Goal: Information Seeking & Learning: Learn about a topic

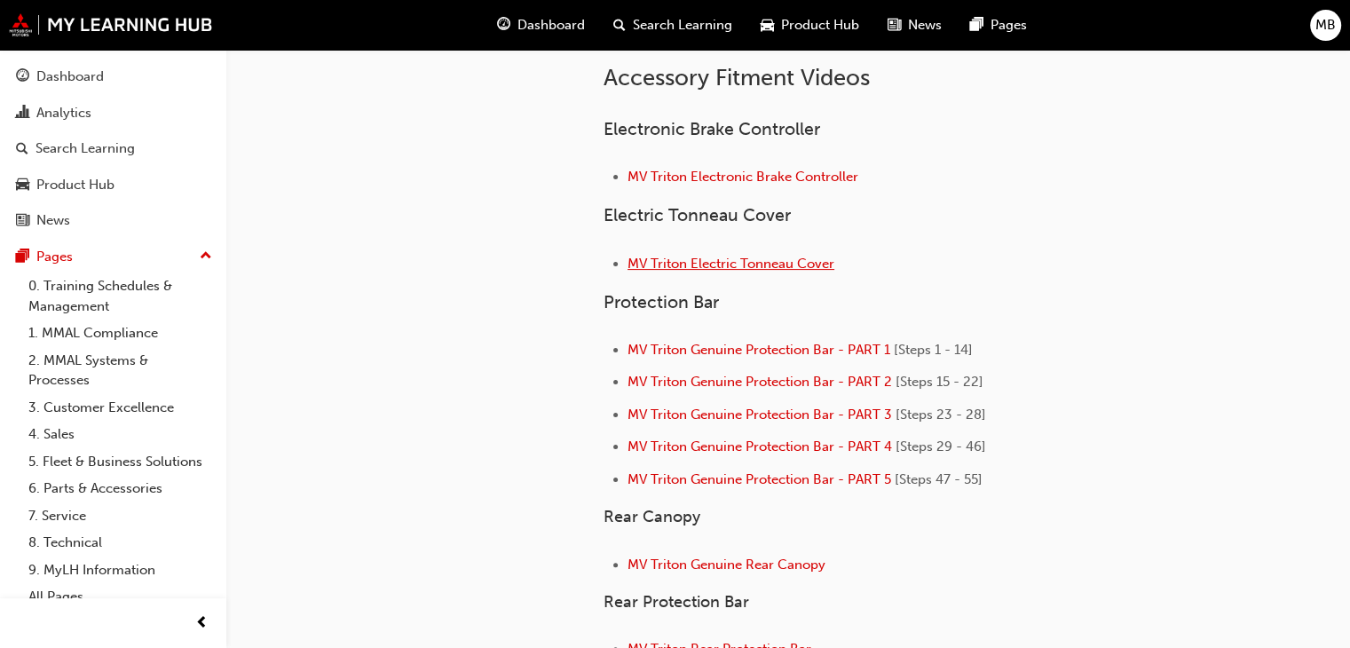
scroll to position [355, 0]
drag, startPoint x: 707, startPoint y: 263, endPoint x: 643, endPoint y: 345, distance: 104.9
click at [643, 345] on span "MV Triton Genuine Protection Bar - PART 1" at bounding box center [758, 350] width 263 height 16
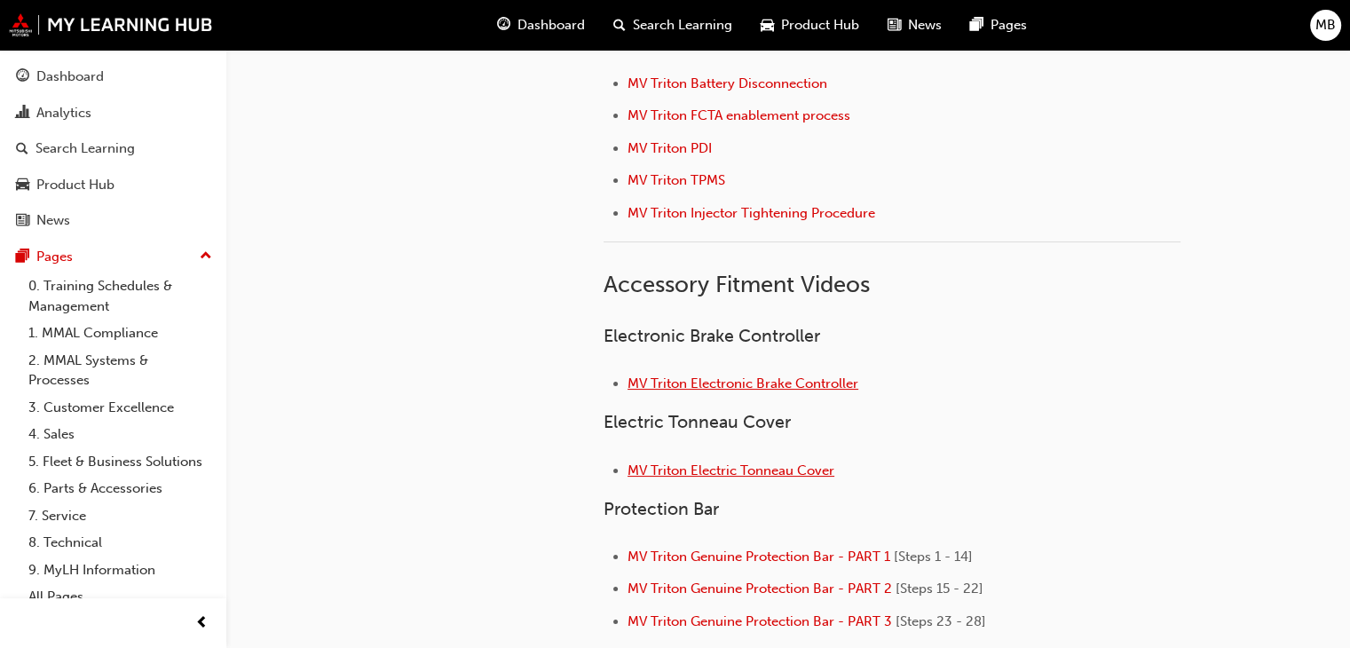
scroll to position [178, 0]
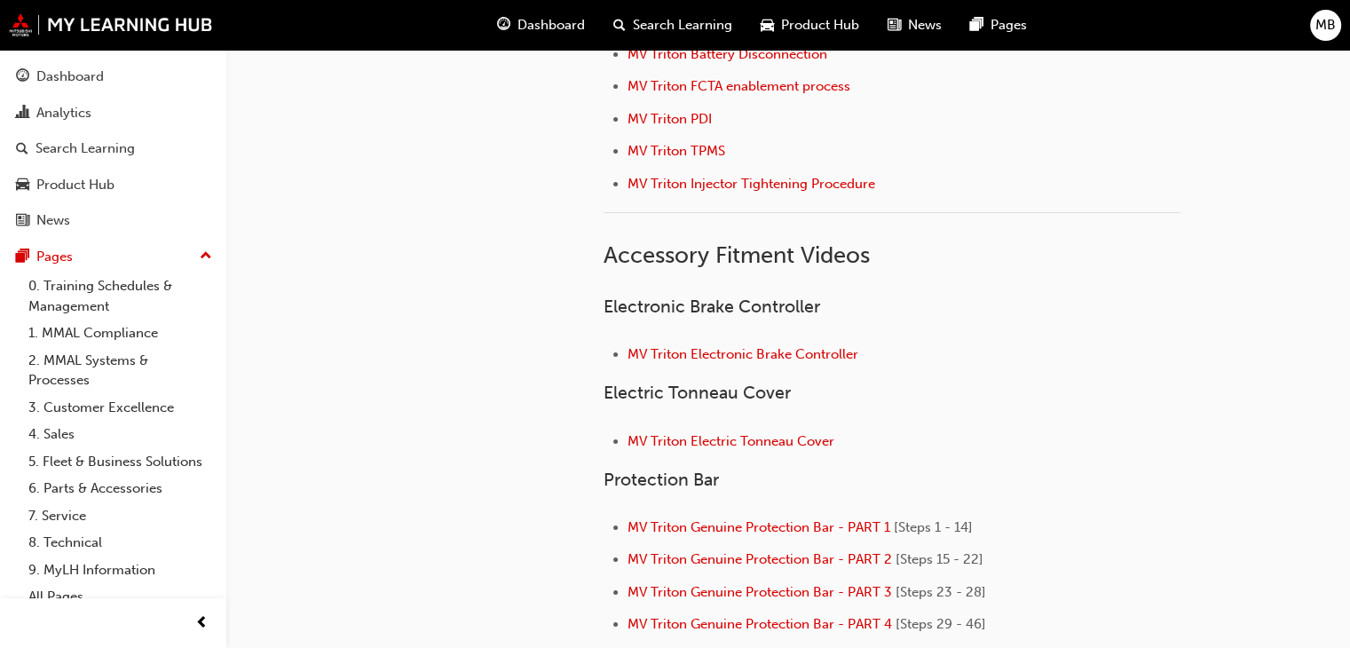
drag, startPoint x: 744, startPoint y: 533, endPoint x: 354, endPoint y: 345, distance: 432.3
click at [354, 345] on div "fe22b083-6956-436f-a8bc-e35fb24ef100 8. Technical Triton (MV) Tech Videos" at bounding box center [416, 605] width 320 height 1467
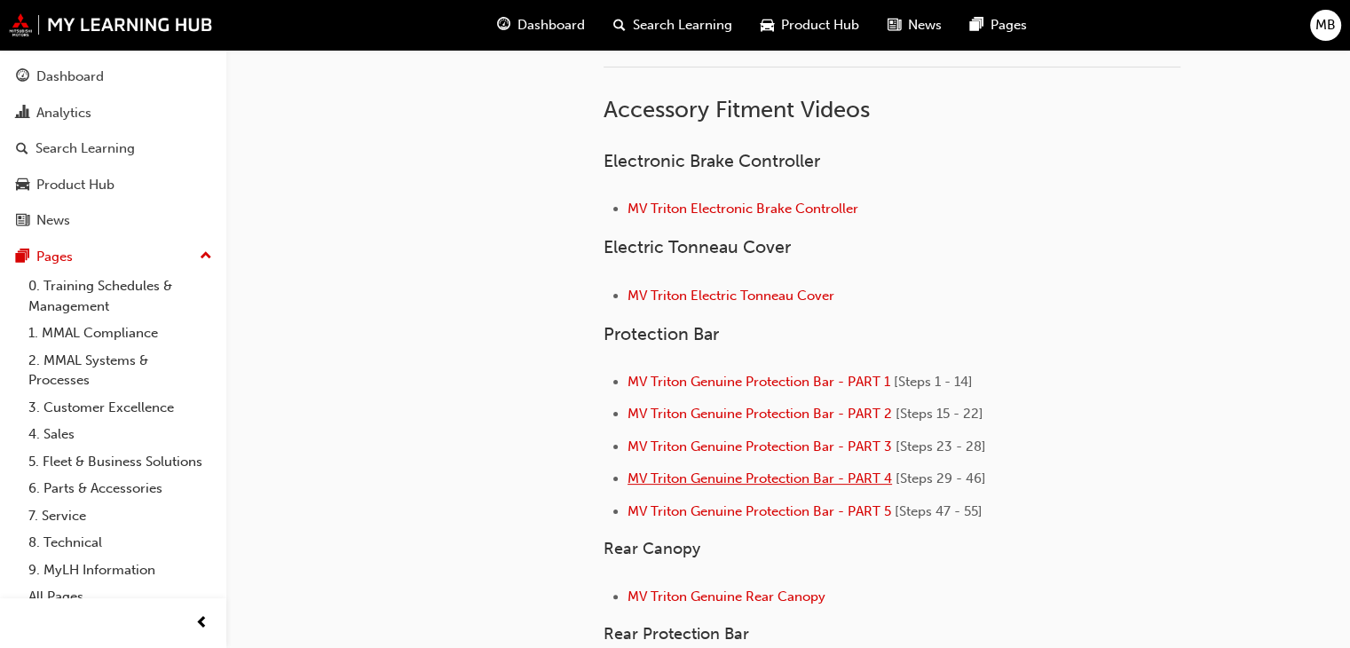
scroll to position [355, 0]
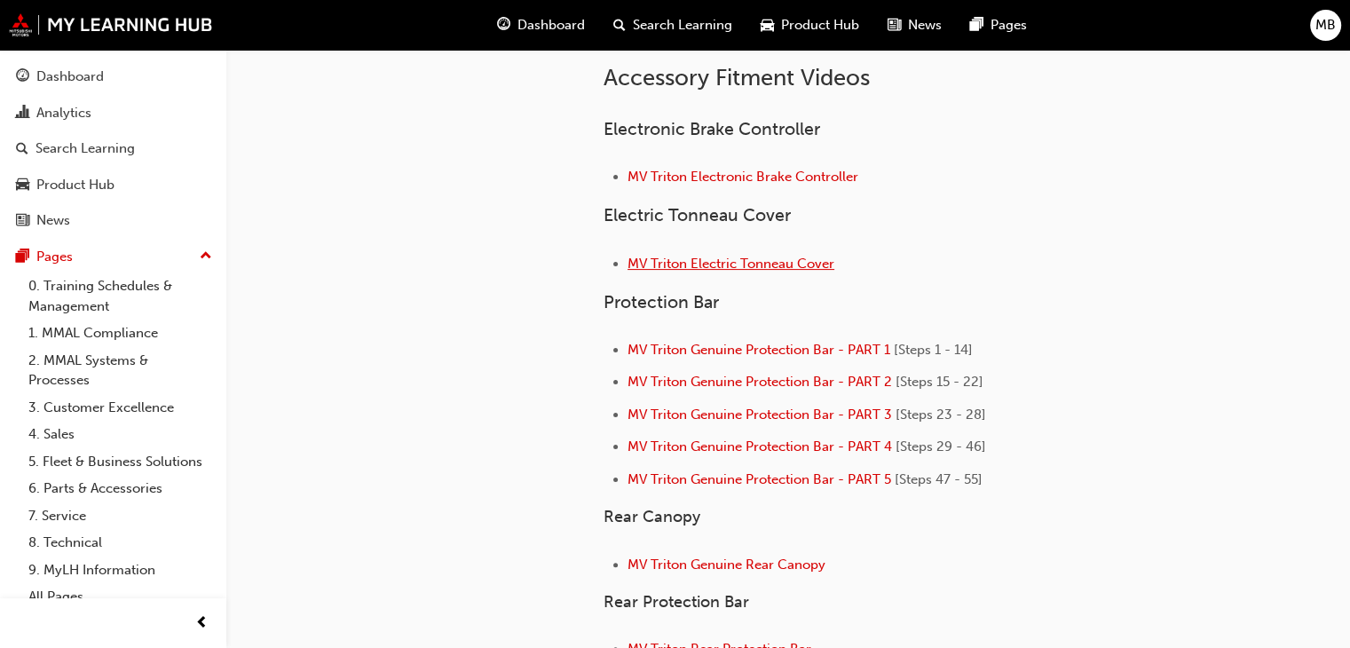
click at [706, 267] on span "MV Triton Electric Tonneau Cover" at bounding box center [730, 264] width 207 height 16
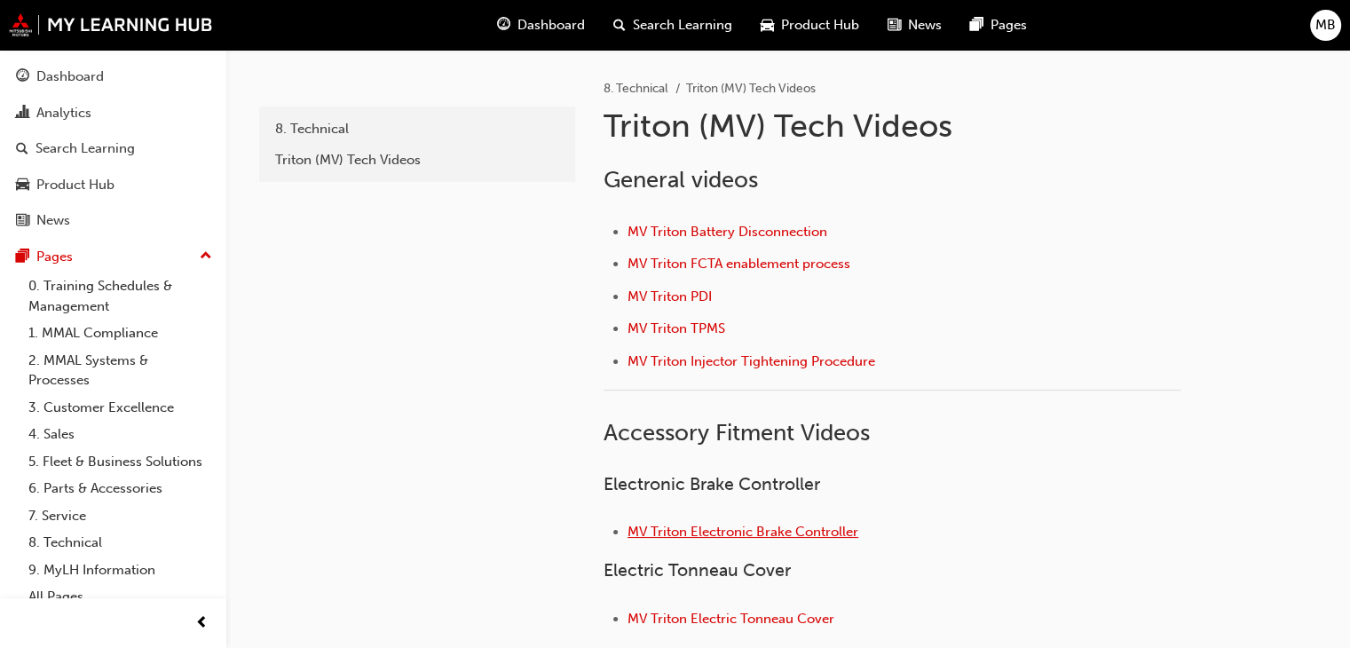
click at [696, 536] on span "MV Triton Electronic Brake Controller" at bounding box center [742, 532] width 231 height 16
drag, startPoint x: 859, startPoint y: 619, endPoint x: 628, endPoint y: 622, distance: 230.8
click at [628, 622] on li "MV Triton Electric Tonneau Cover" at bounding box center [903, 621] width 553 height 26
copy span "MV Triton Electric Tonneau Cover"
click at [699, 621] on span "MV Triton Electric Tonneau Cover" at bounding box center [730, 619] width 207 height 16
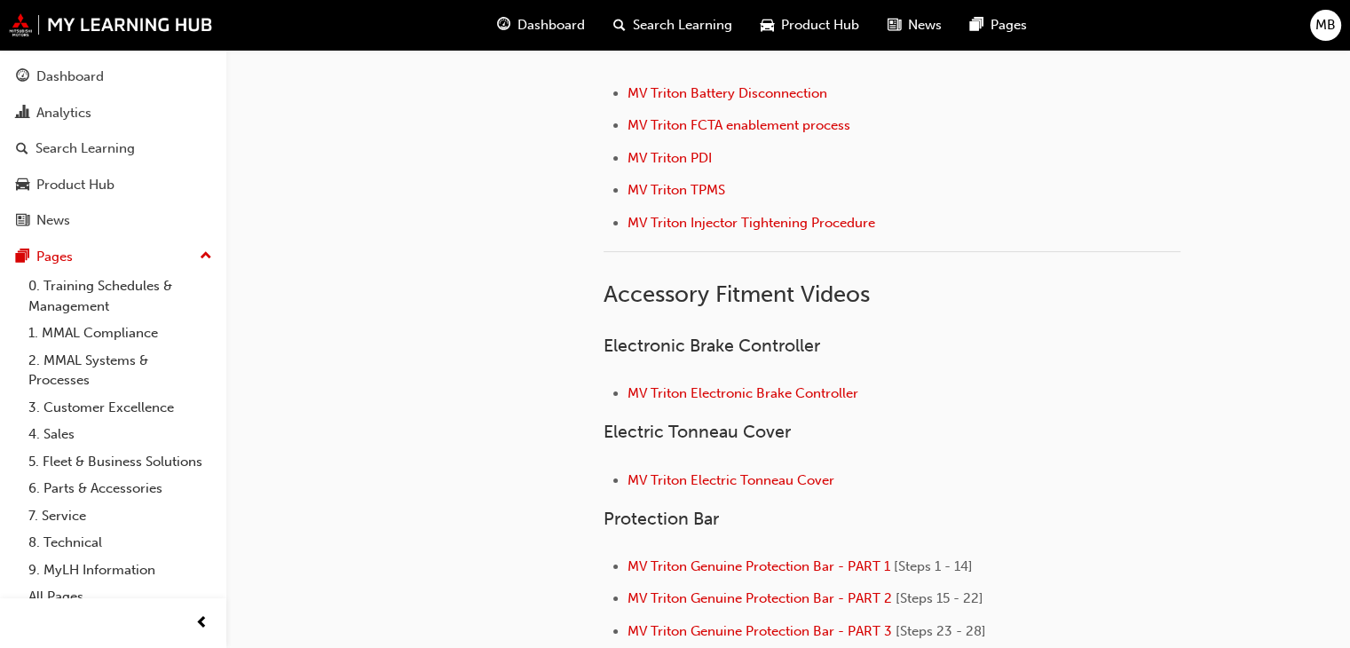
scroll to position [178, 0]
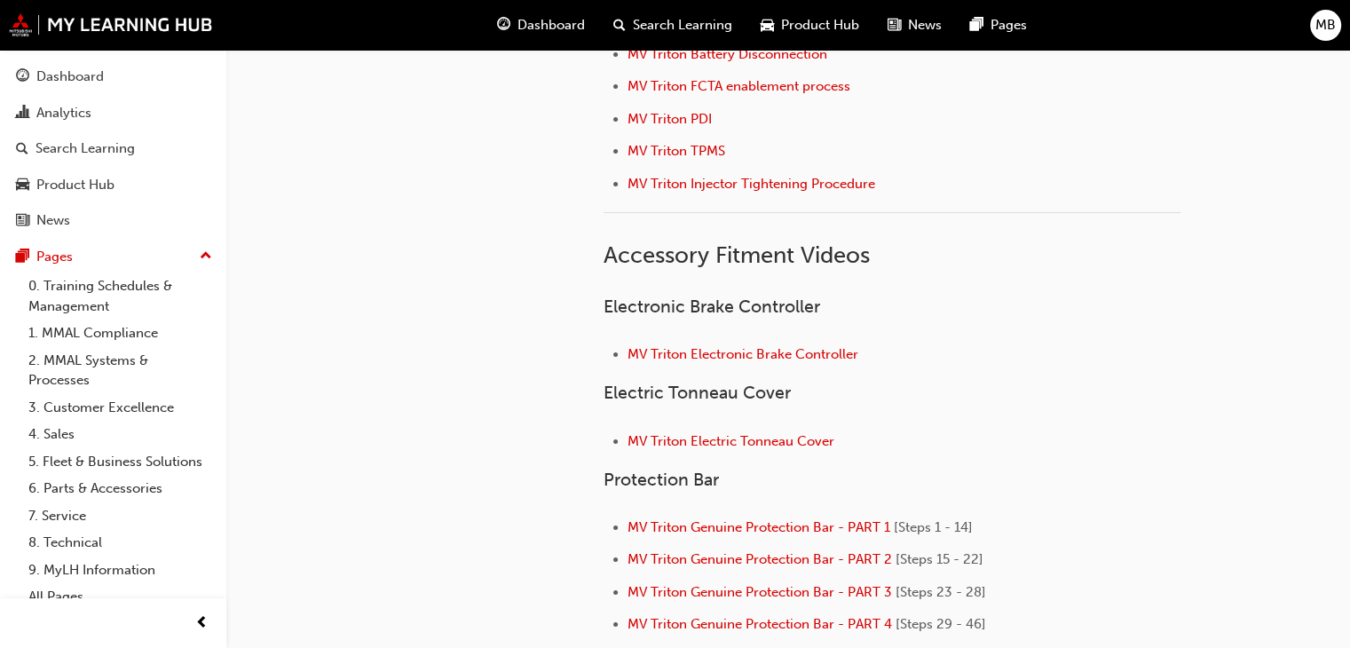
click at [1197, 445] on div "General videos MV Triton Battery Disconnection MV Triton FCTA enablement proces…" at bounding box center [948, 621] width 689 height 1295
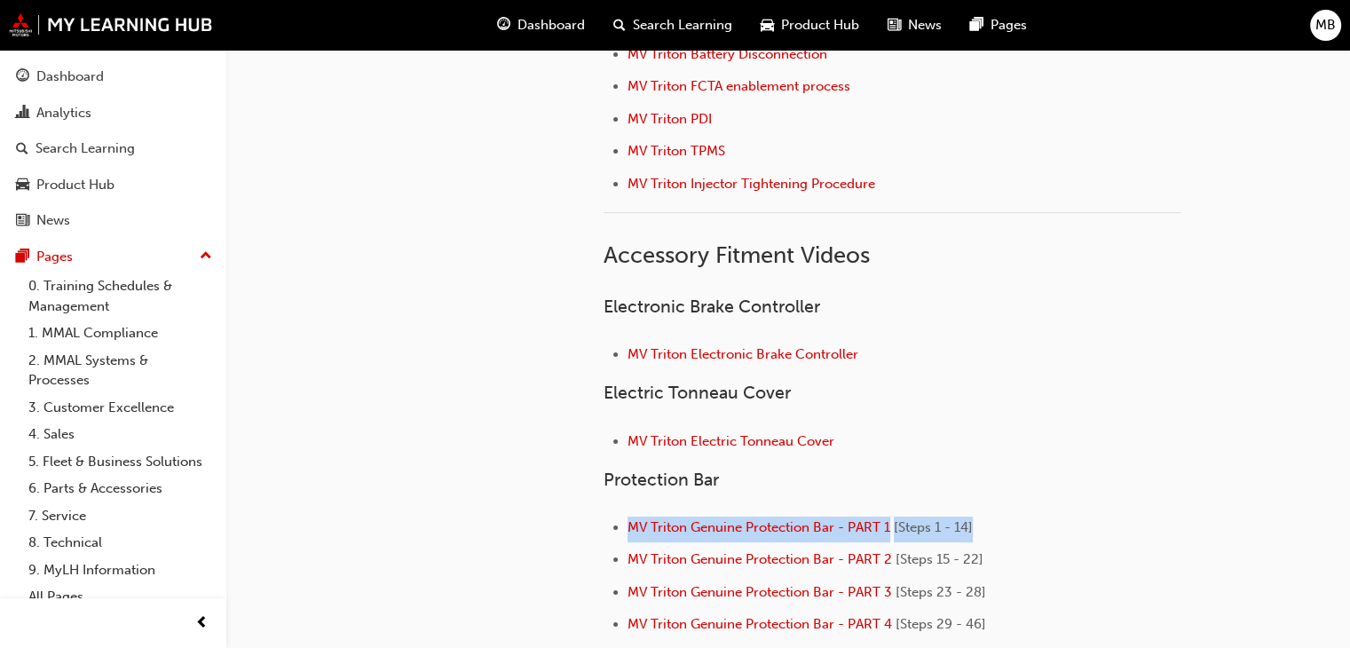
drag, startPoint x: 1002, startPoint y: 525, endPoint x: 632, endPoint y: 539, distance: 370.4
click at [632, 539] on li "MV Triton Genuine Protection Bar - PART 1 [Steps 1 - 14]" at bounding box center [903, 530] width 553 height 26
copy li "MV Triton Genuine Protection Bar - PART 1 [Steps 1 - 14]"
click at [727, 523] on span "MV Triton Genuine Protection Bar - PART 1" at bounding box center [758, 527] width 263 height 16
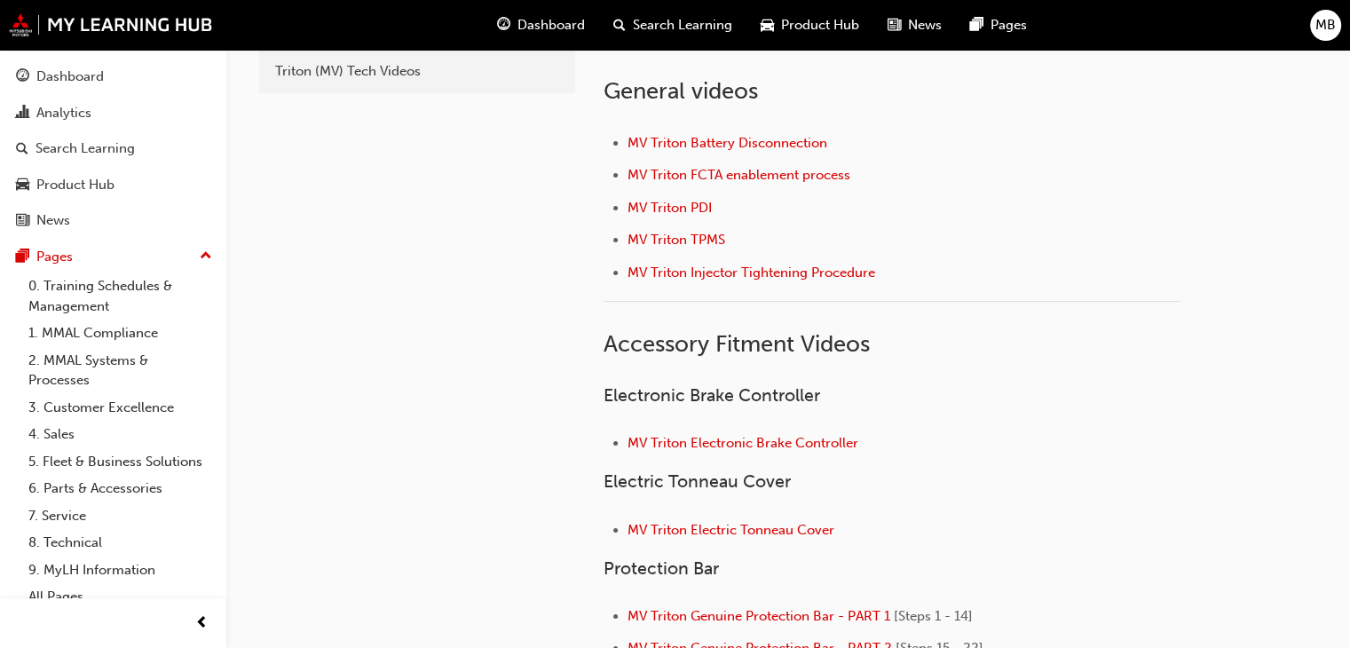
scroll to position [178, 0]
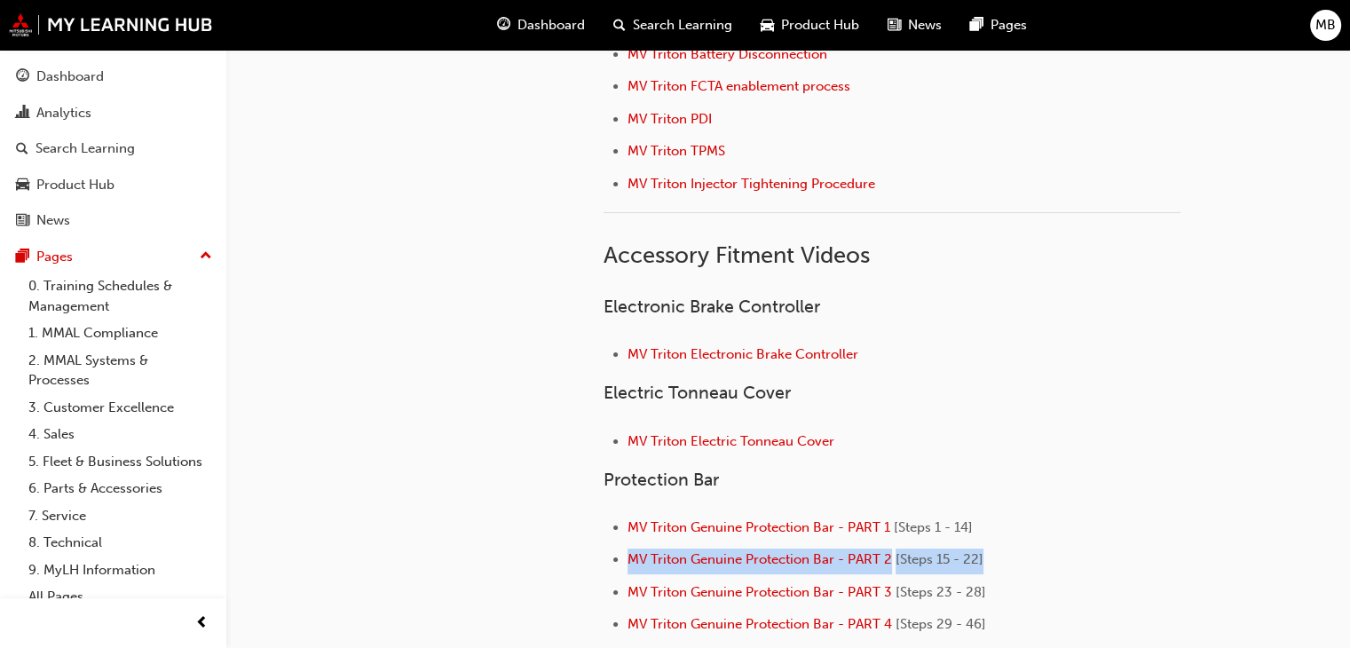
drag, startPoint x: 1020, startPoint y: 555, endPoint x: 630, endPoint y: 570, distance: 389.9
click at [630, 570] on li "MV Triton Genuine Protection Bar - PART 2 [Steps 15 - 22]" at bounding box center [903, 561] width 553 height 26
copy li "MV Triton Genuine Protection Bar - PART 2 [Steps 15 - 22]"
click at [706, 557] on span "MV Triton Genuine Protection Bar - PART 2" at bounding box center [759, 559] width 264 height 16
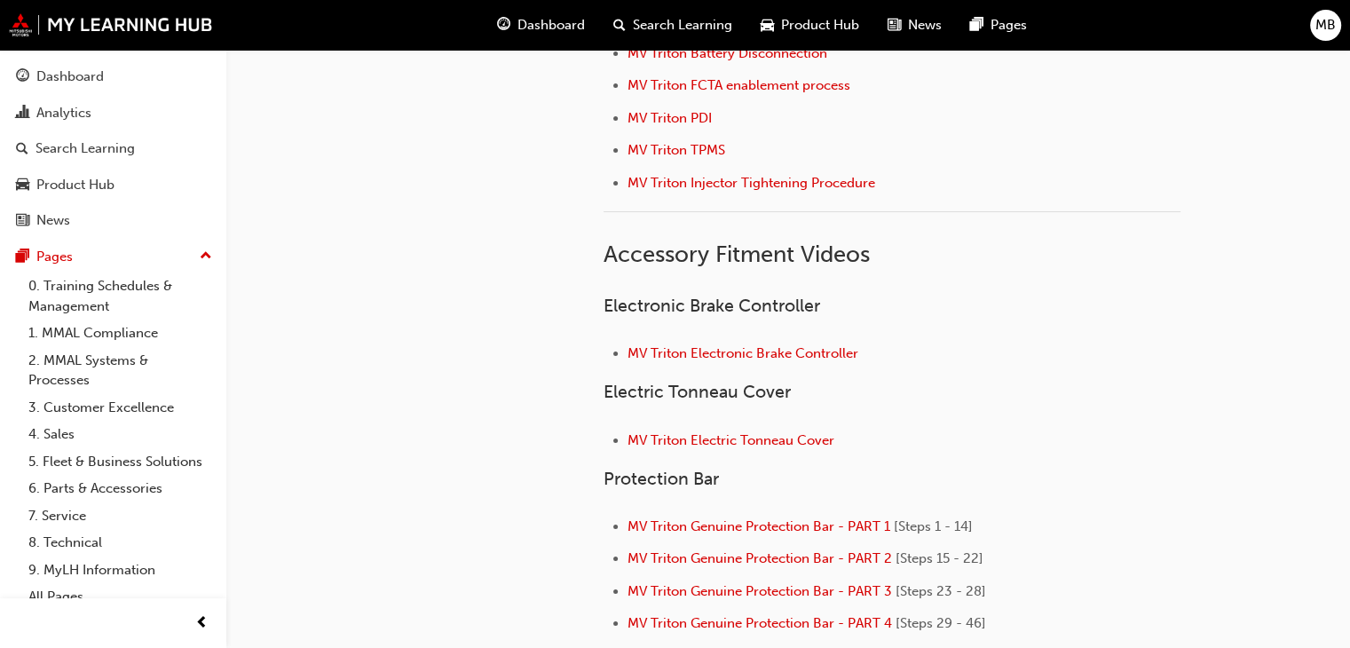
scroll to position [266, 0]
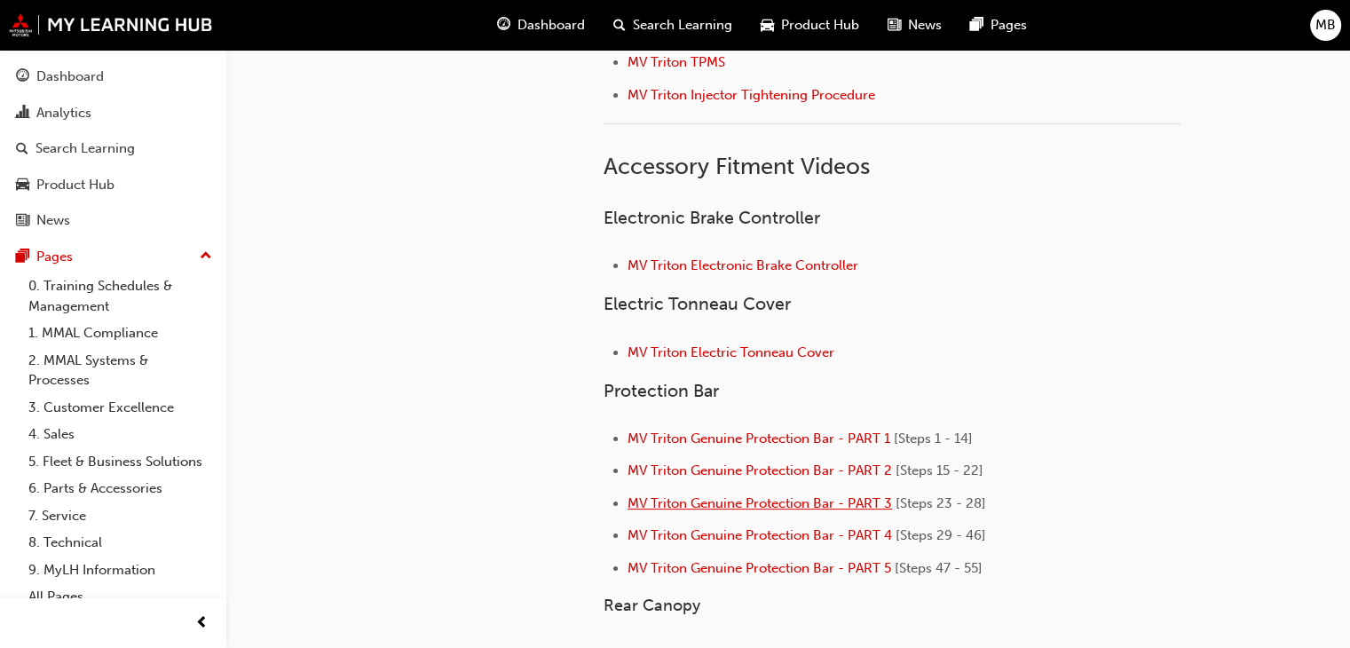
drag, startPoint x: 1006, startPoint y: 498, endPoint x: 627, endPoint y: 505, distance: 379.0
click at [627, 505] on li "MV Triton Genuine Protection Bar - PART 3 [Steps 23 - 28]" at bounding box center [903, 506] width 553 height 26
copy li "MV Triton Genuine Protection Bar - PART 3 [Steps 23 - 28]"
click at [781, 503] on span "MV Triton Genuine Protection Bar - PART 3" at bounding box center [759, 503] width 264 height 16
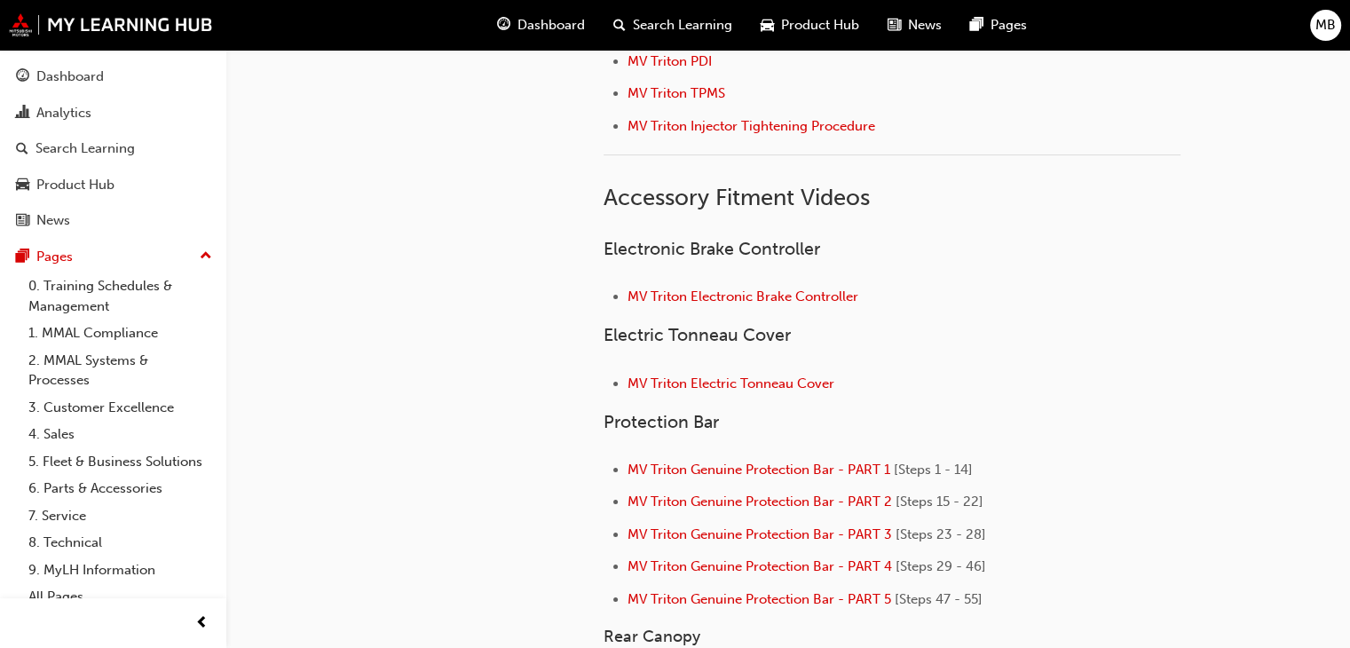
scroll to position [266, 0]
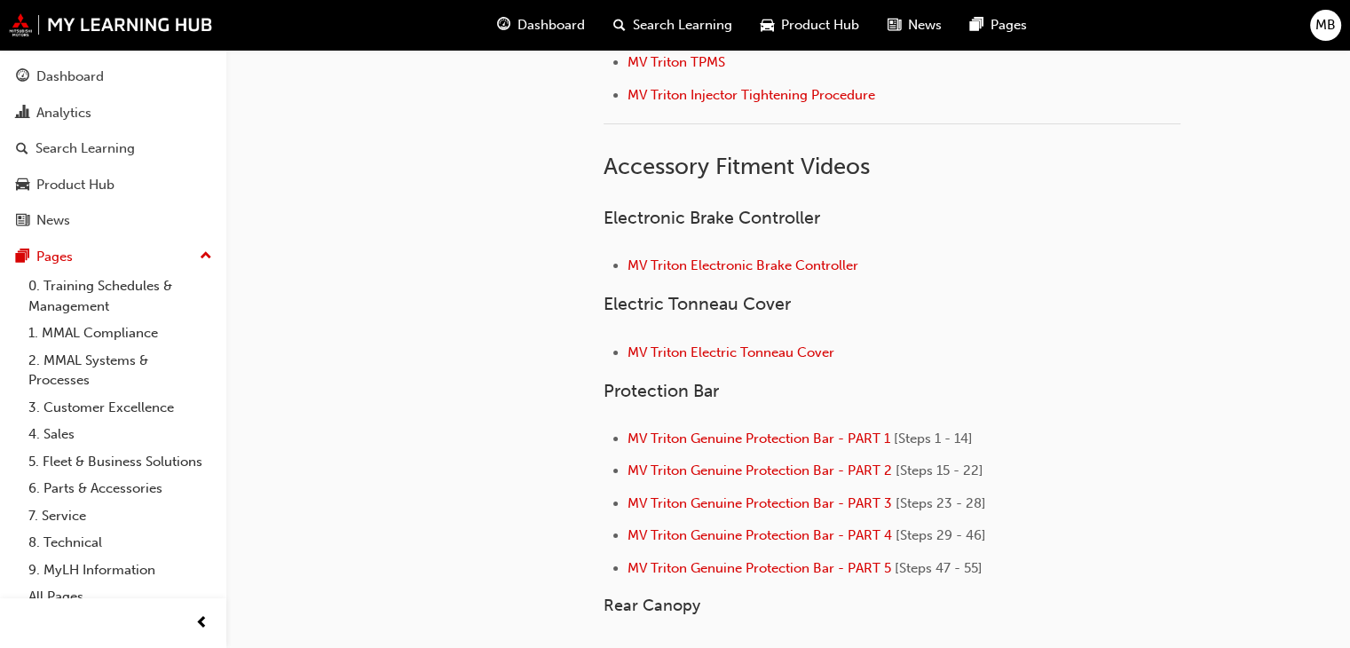
drag, startPoint x: 998, startPoint y: 530, endPoint x: 619, endPoint y: 537, distance: 379.9
click at [619, 537] on ul "MV Triton Genuine Protection Bar - PART 1 [Steps 1 - 14] MV Triton Genuine Prot…" at bounding box center [892, 505] width 577 height 155
copy li "MV Triton Genuine Protection Bar - PART 4 [Steps 29 - 46]"
click at [692, 537] on span "MV Triton Genuine Protection Bar - PART 4" at bounding box center [759, 535] width 264 height 16
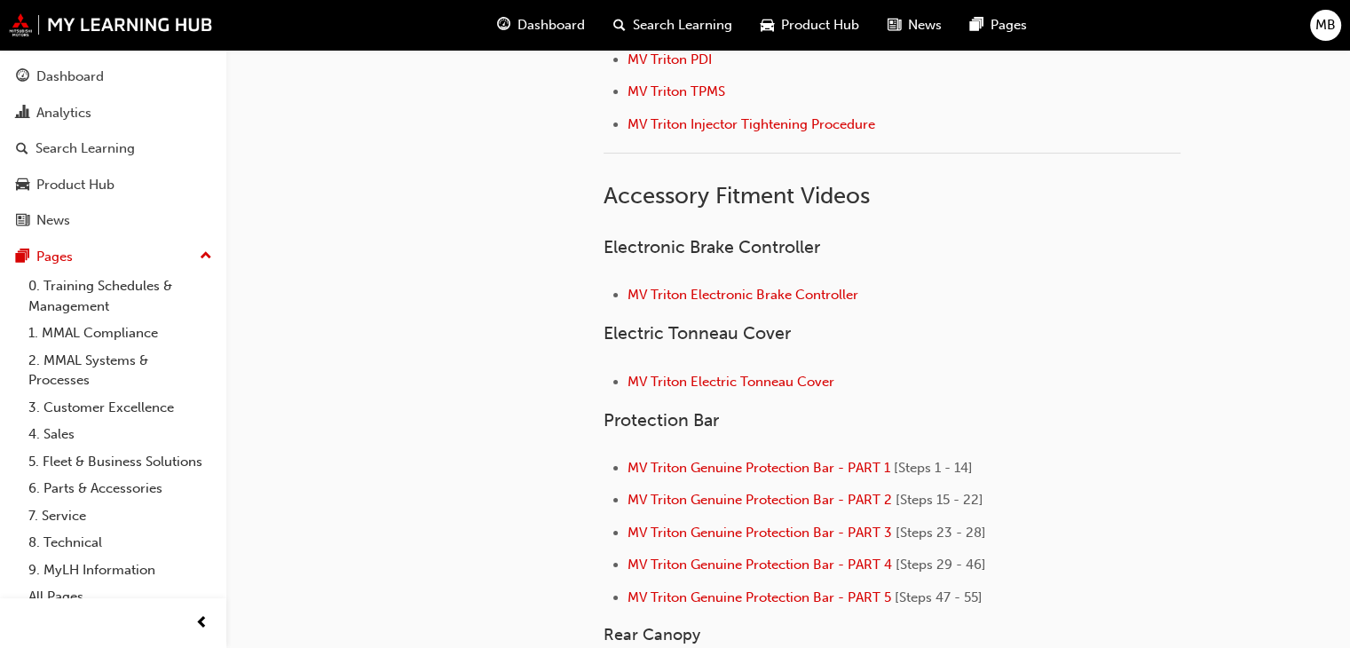
scroll to position [266, 0]
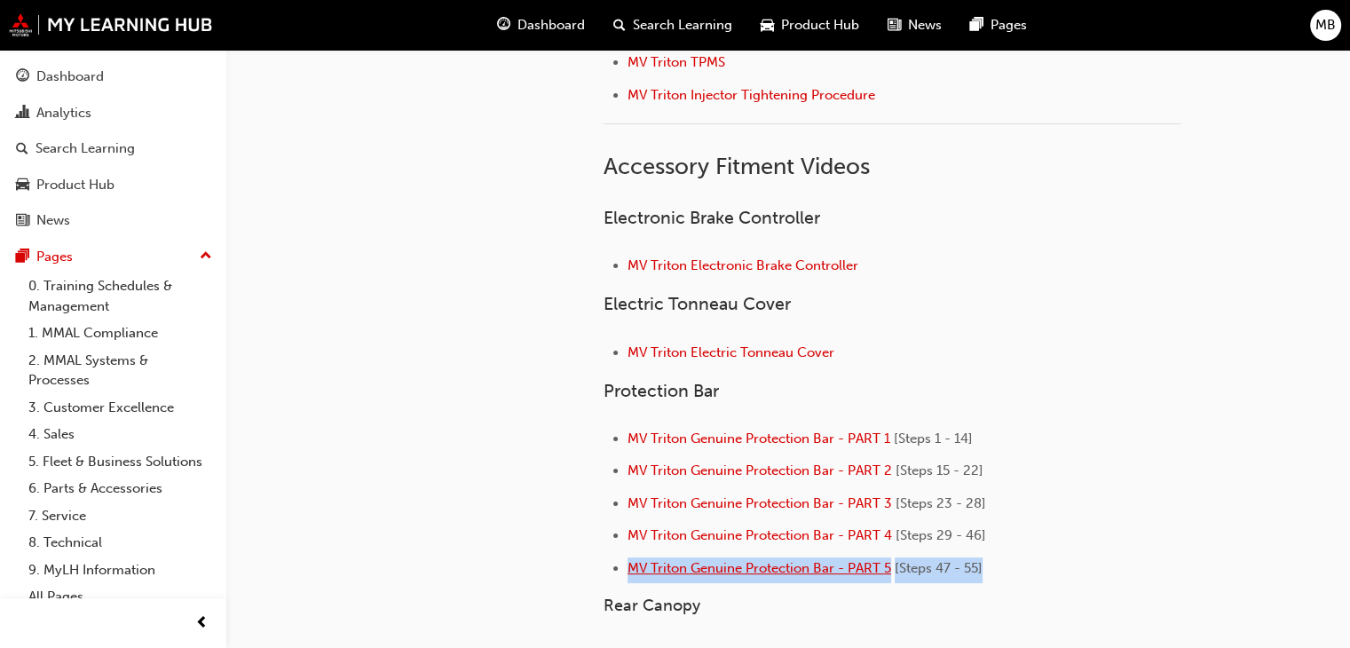
drag, startPoint x: 1014, startPoint y: 569, endPoint x: 629, endPoint y: 570, distance: 385.2
click at [629, 570] on li "MV Triton Genuine Protection Bar - PART 5 [Steps 47 - 55]" at bounding box center [903, 570] width 553 height 26
copy li "MV Triton Genuine Protection Bar - PART 5 [Steps 47 - 55]"
click at [682, 564] on span "MV Triton Genuine Protection Bar - PART 5" at bounding box center [759, 568] width 264 height 16
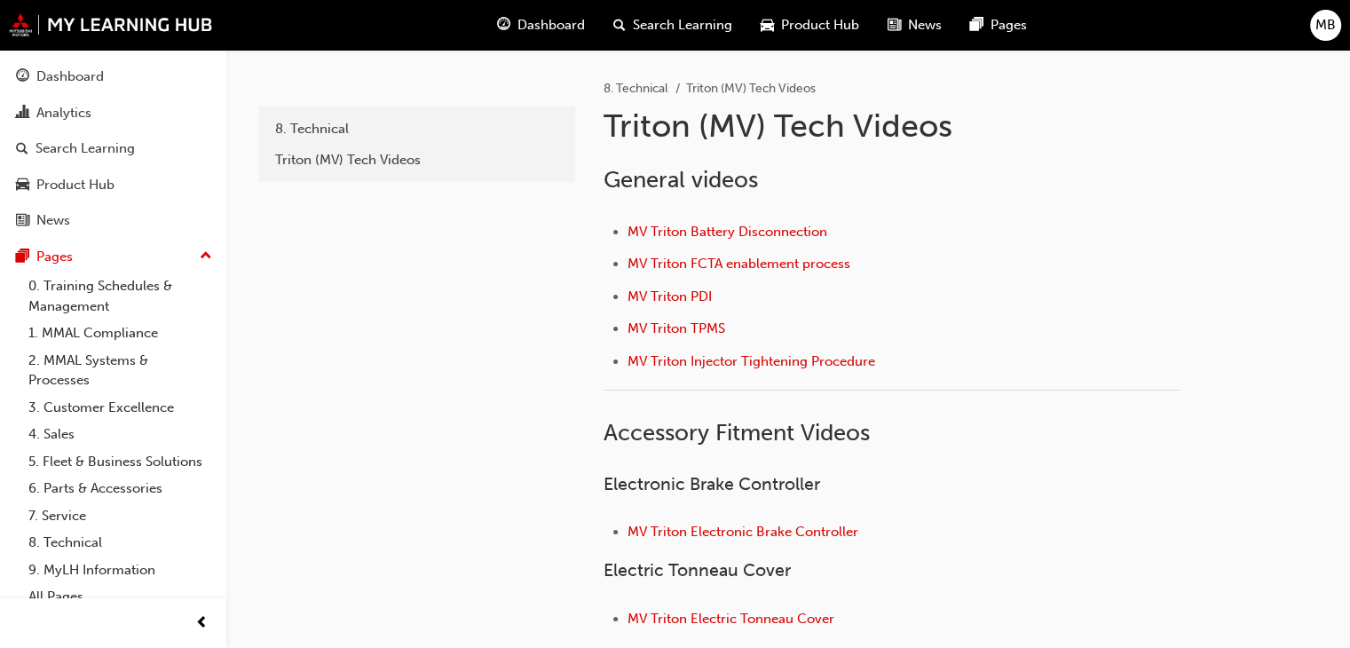
scroll to position [89, 0]
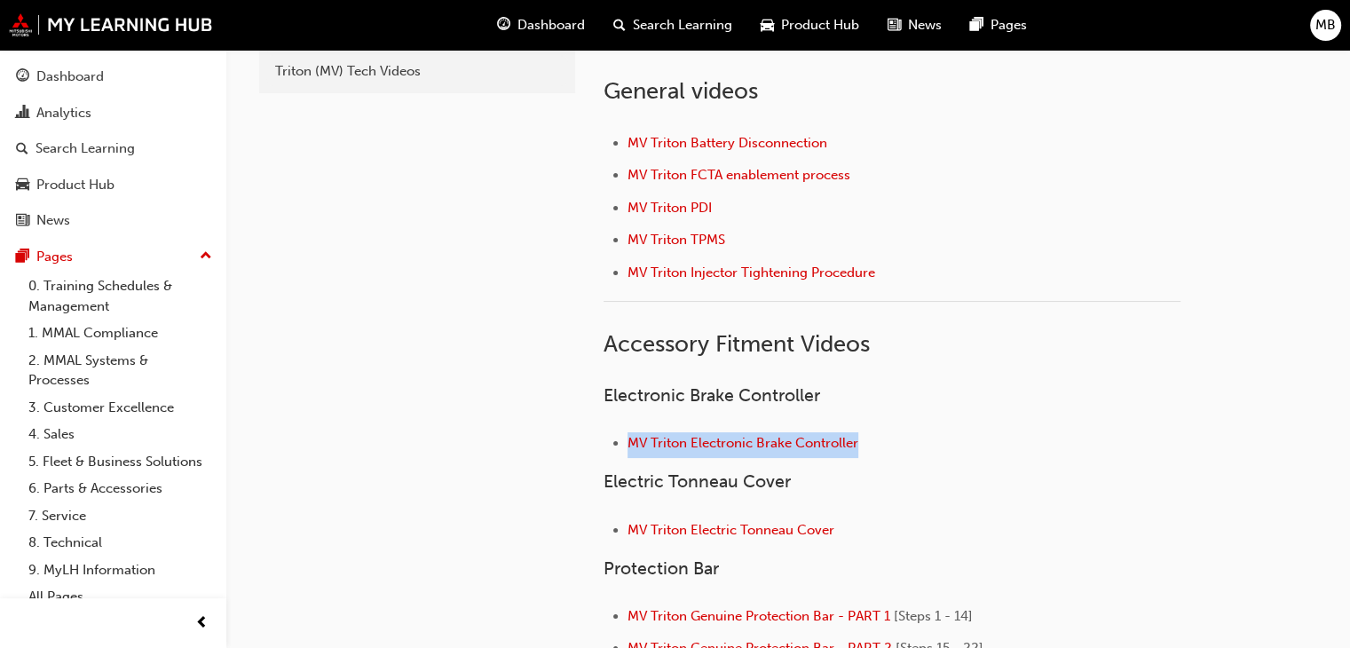
drag, startPoint x: 876, startPoint y: 438, endPoint x: 616, endPoint y: 446, distance: 260.2
click at [627, 446] on li "MV Triton Electronic Brake Controller" at bounding box center [903, 445] width 553 height 26
copy link "MV Triton Electronic Brake Controller"
click at [689, 439] on span "MV Triton Electronic Brake Controller" at bounding box center [742, 443] width 231 height 16
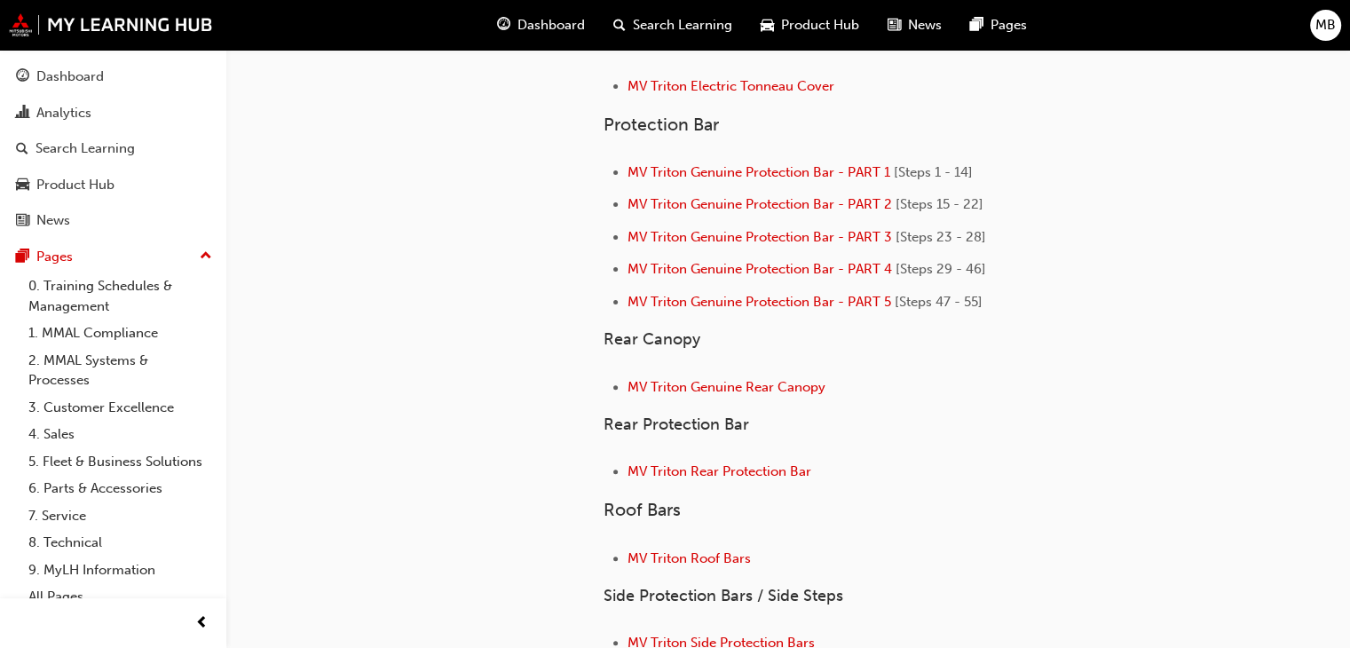
scroll to position [621, 0]
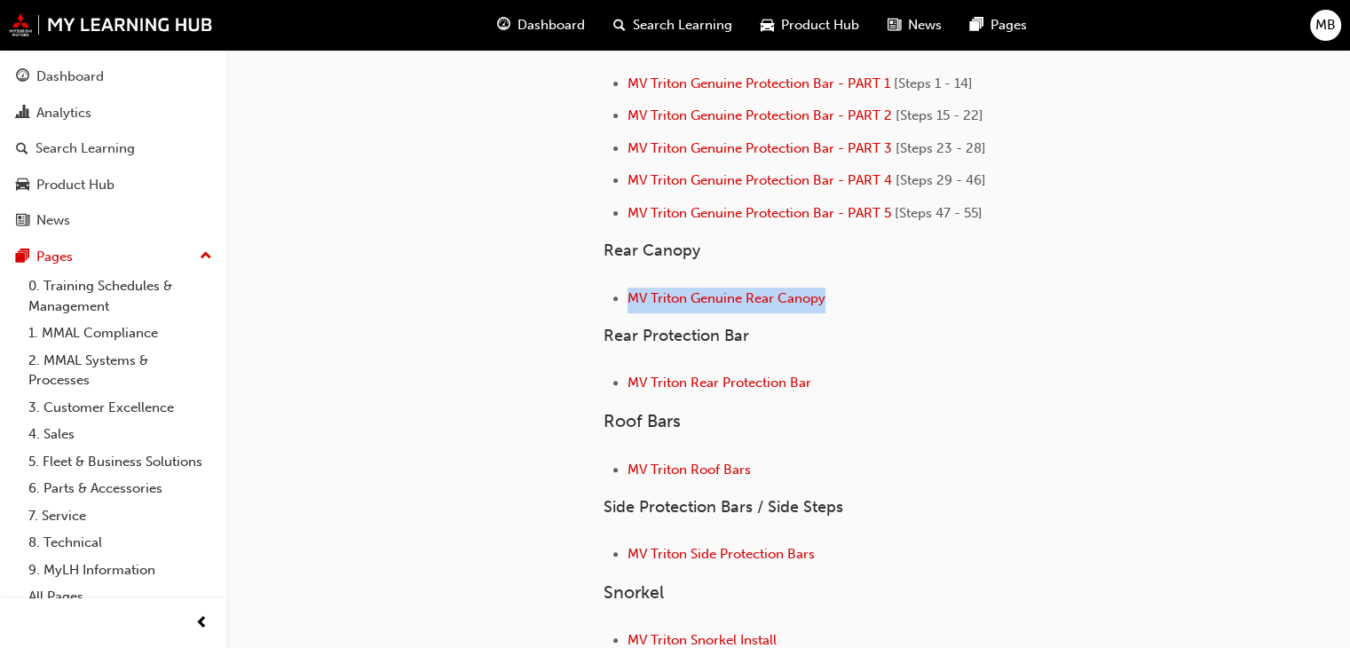
drag, startPoint x: 849, startPoint y: 297, endPoint x: 620, endPoint y: 303, distance: 229.0
click at [620, 303] on ul "MV Triton Genuine Rear Canopy" at bounding box center [892, 301] width 577 height 26
copy link "MV Triton Genuine Rear Canopy"
click at [714, 296] on span "MV Triton Genuine Rear Canopy" at bounding box center [726, 298] width 198 height 16
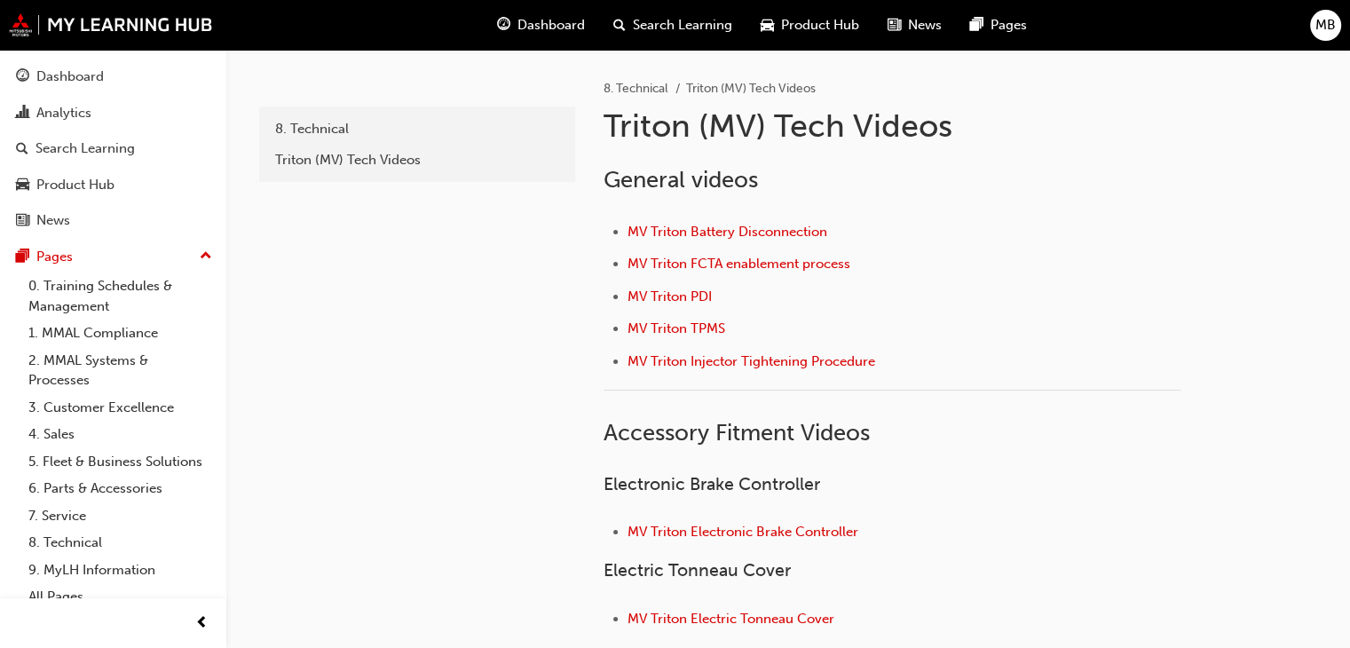
drag, startPoint x: 692, startPoint y: 230, endPoint x: 457, endPoint y: 257, distance: 236.8
drag, startPoint x: 825, startPoint y: 238, endPoint x: 636, endPoint y: 234, distance: 189.1
click at [632, 239] on li "MV Triton Battery Disconnection" at bounding box center [903, 234] width 553 height 26
copy span "MV Triton Battery Disconnection"
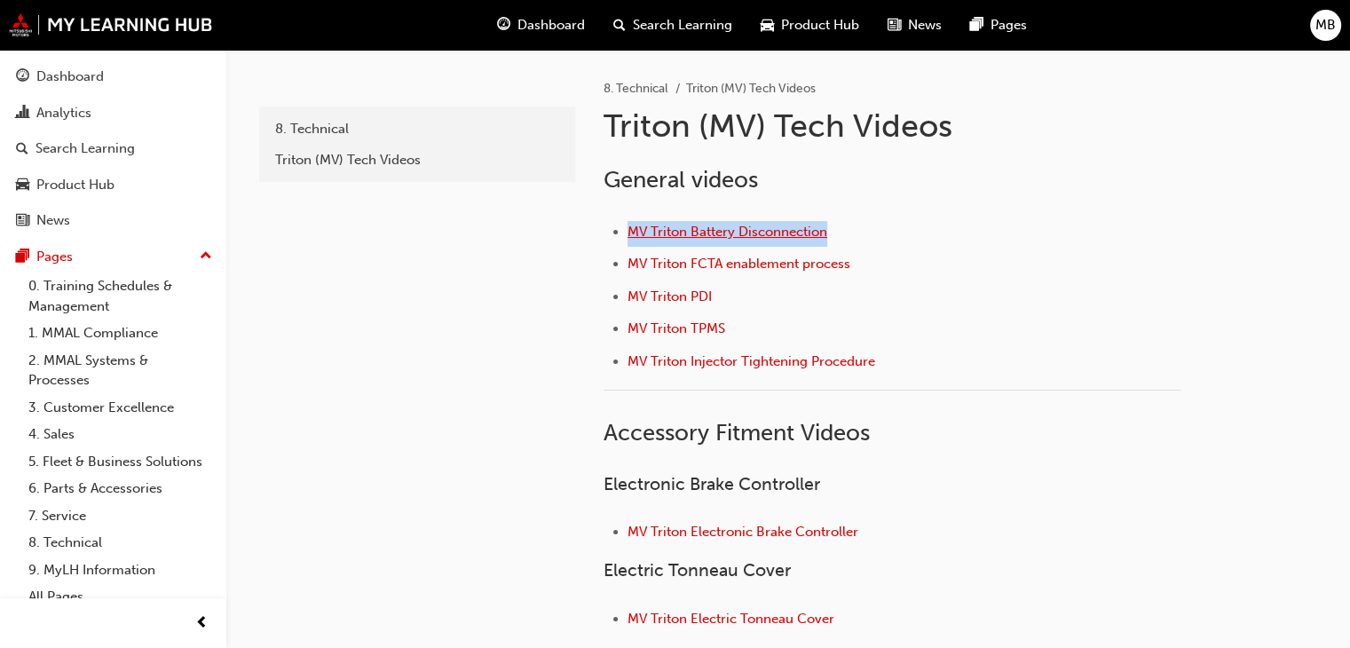
click at [695, 225] on span "MV Triton Battery Disconnection" at bounding box center [727, 232] width 200 height 16
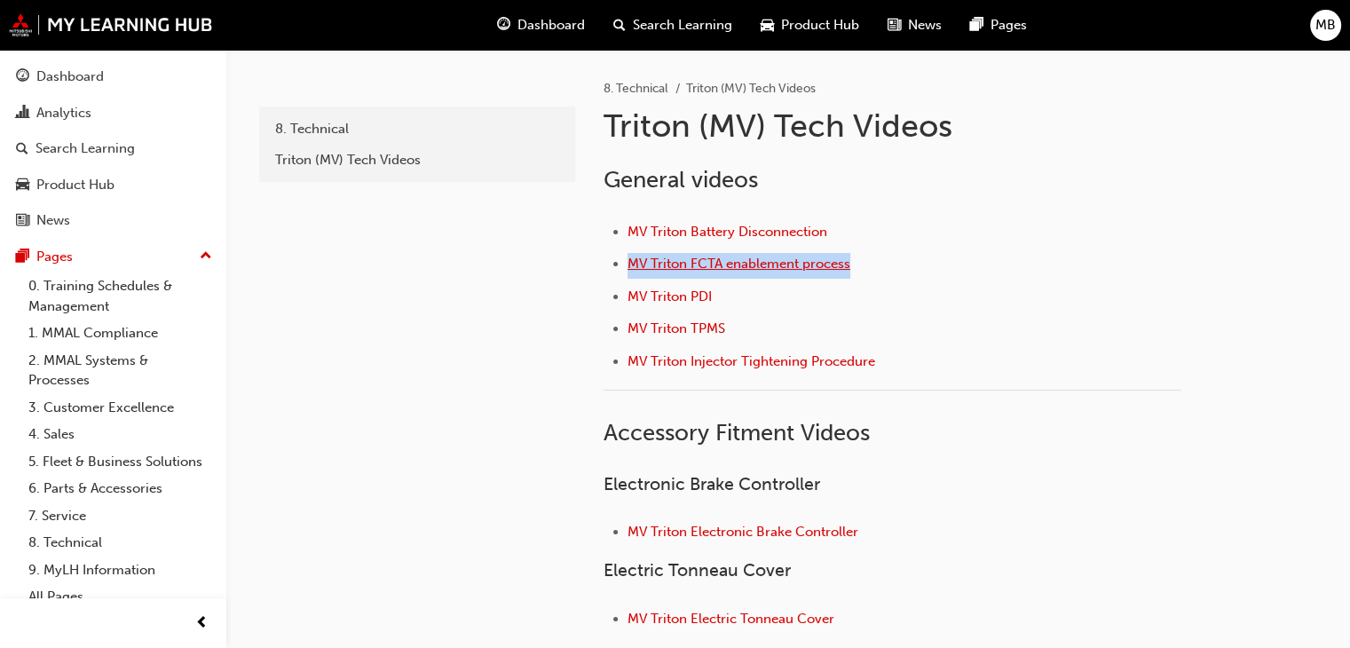
drag, startPoint x: 880, startPoint y: 262, endPoint x: 628, endPoint y: 264, distance: 252.1
click at [628, 264] on li "MV Triton FCTA enablement process" at bounding box center [903, 266] width 553 height 26
copy span "MV Triton FCTA enablement process"
click at [660, 262] on span "MV Triton FCTA enablement process" at bounding box center [738, 264] width 223 height 16
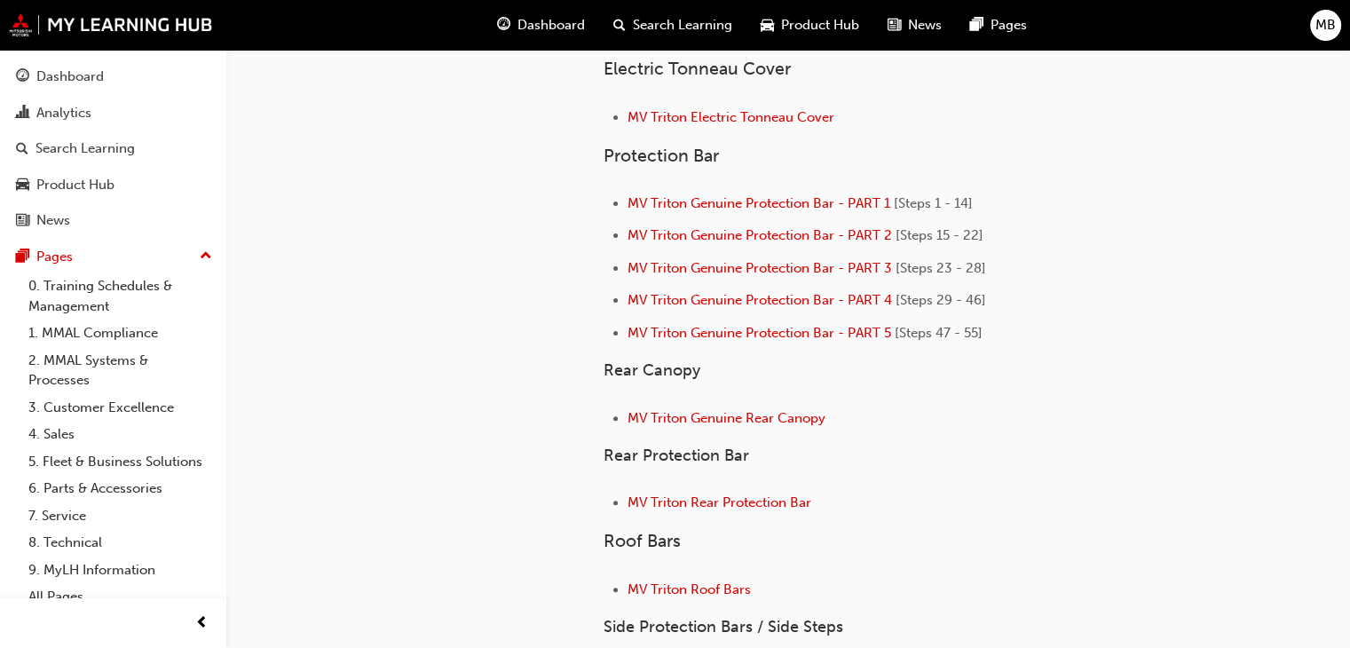
scroll to position [533, 0]
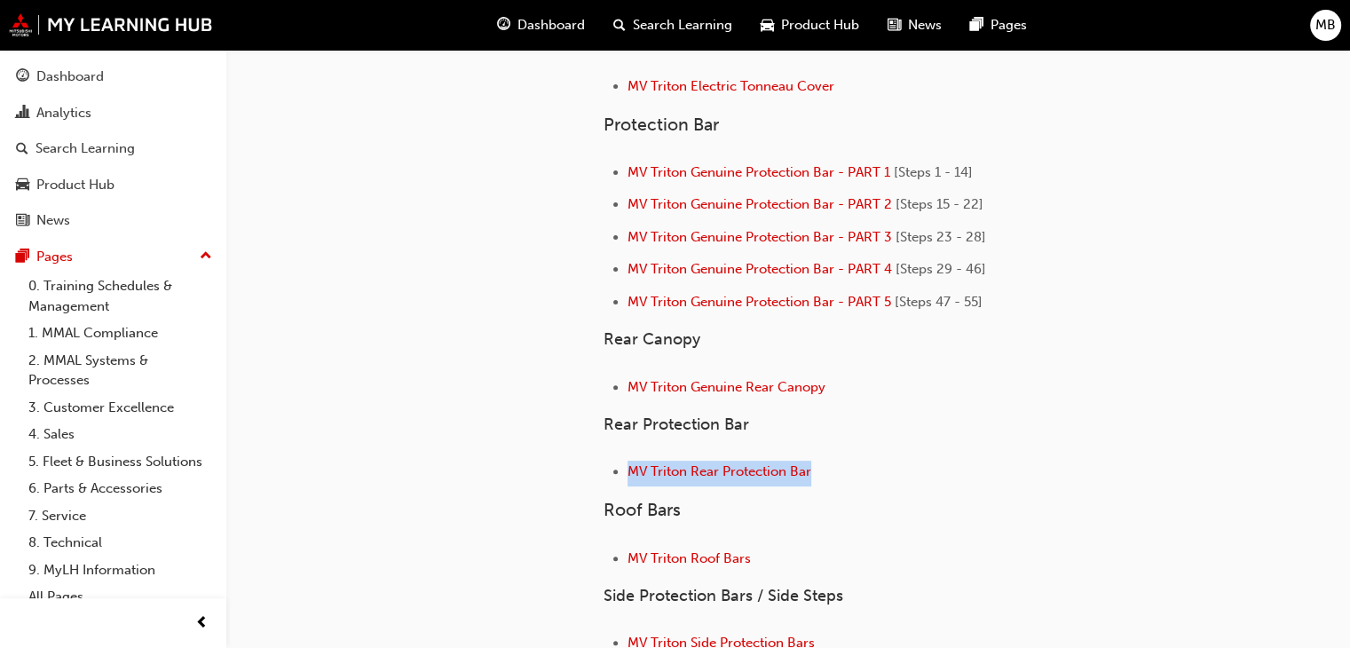
drag, startPoint x: 838, startPoint y: 467, endPoint x: 629, endPoint y: 480, distance: 209.0
click at [629, 480] on li "MV Triton Rear Protection Bar" at bounding box center [903, 474] width 553 height 26
copy span "MV Triton Rear Protection Bar"
click at [673, 470] on span "MV Triton Rear Protection Bar" at bounding box center [719, 471] width 184 height 16
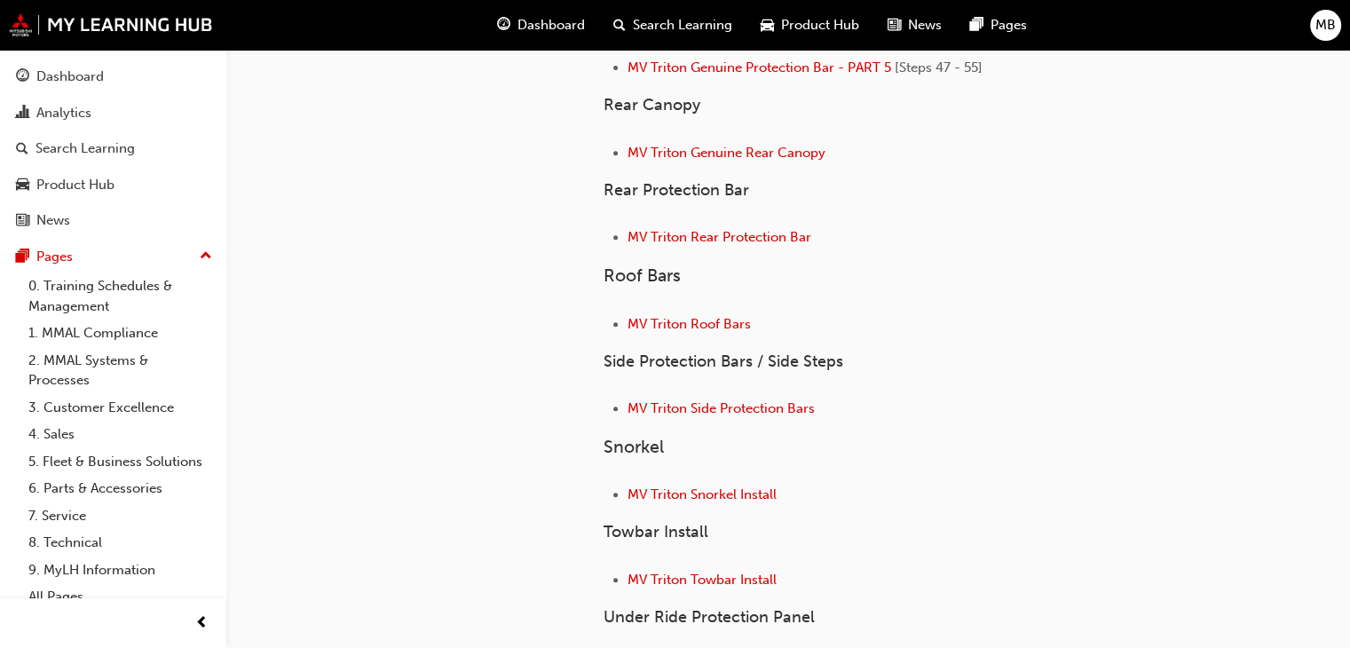
scroll to position [799, 0]
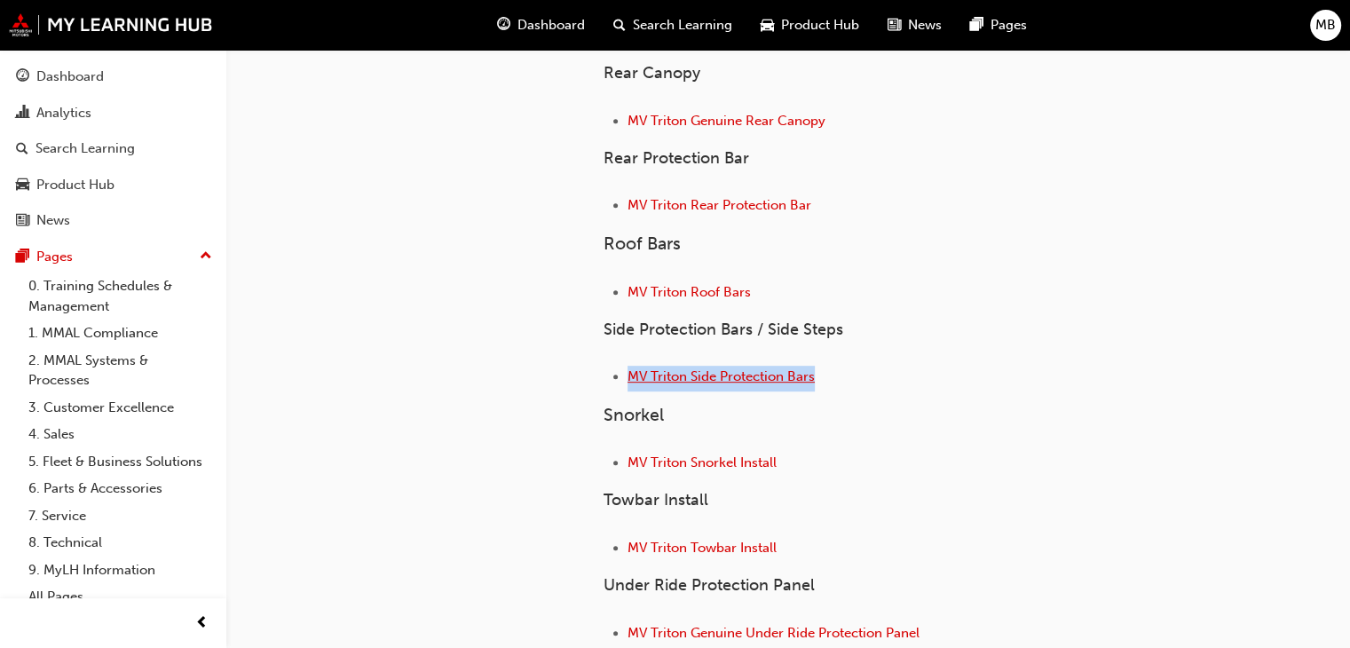
drag, startPoint x: 836, startPoint y: 381, endPoint x: 627, endPoint y: 378, distance: 208.6
click at [627, 378] on li "MV Triton Side Protection Bars" at bounding box center [903, 379] width 553 height 26
copy span "MV Triton Side Protection Bars"
click at [677, 370] on span "MV Triton Side Protection Bars" at bounding box center [720, 376] width 187 height 16
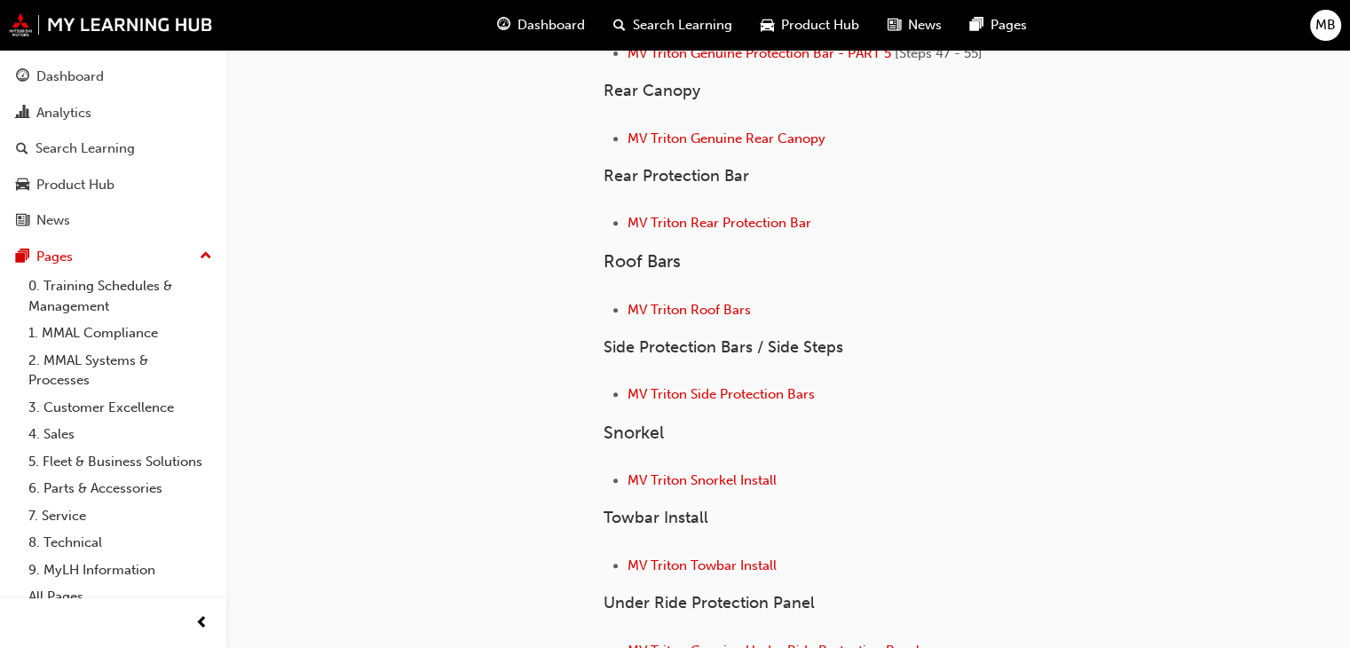
scroll to position [799, 0]
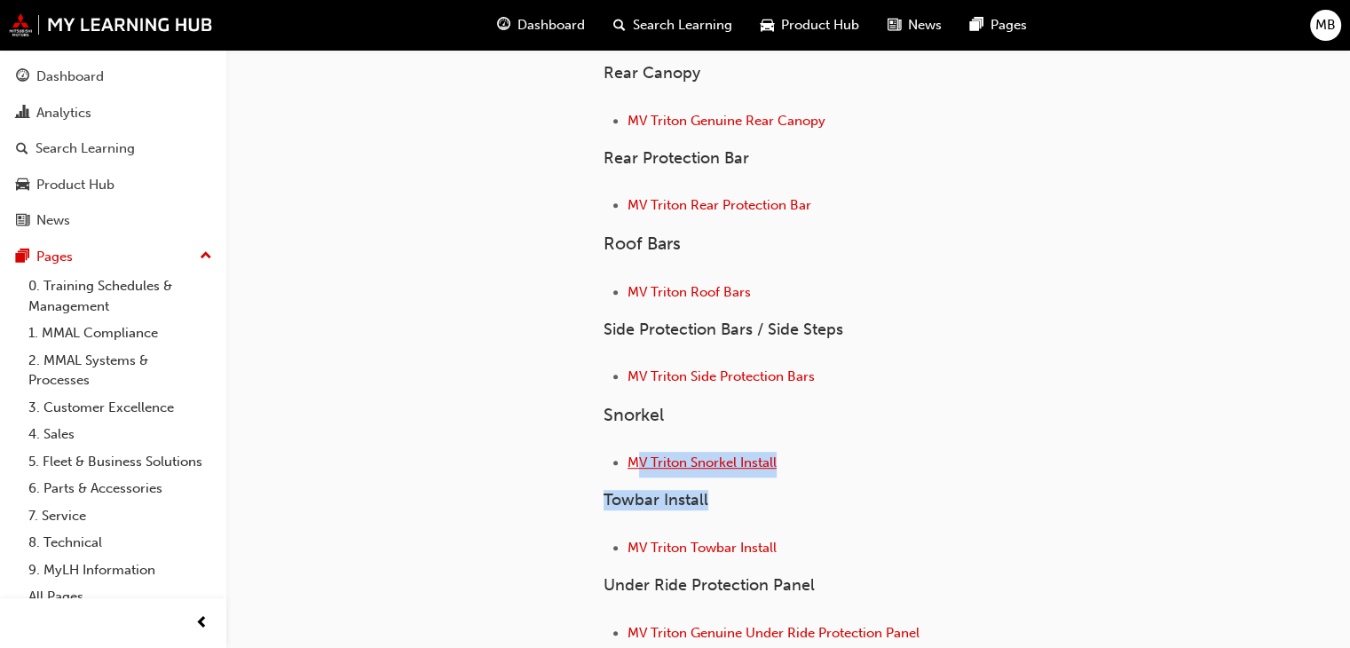
drag, startPoint x: 806, startPoint y: 474, endPoint x: 636, endPoint y: 455, distance: 170.5
click at [636, 455] on div "General videos MV Triton Battery Disconnection MV Triton FCTA enablement proces…" at bounding box center [892, 7] width 577 height 1281
click at [851, 459] on li "MV Triton Snorkel Install" at bounding box center [903, 465] width 553 height 26
drag, startPoint x: 819, startPoint y: 455, endPoint x: 625, endPoint y: 462, distance: 194.5
click at [625, 462] on ul "MV Triton Snorkel Install" at bounding box center [892, 465] width 577 height 26
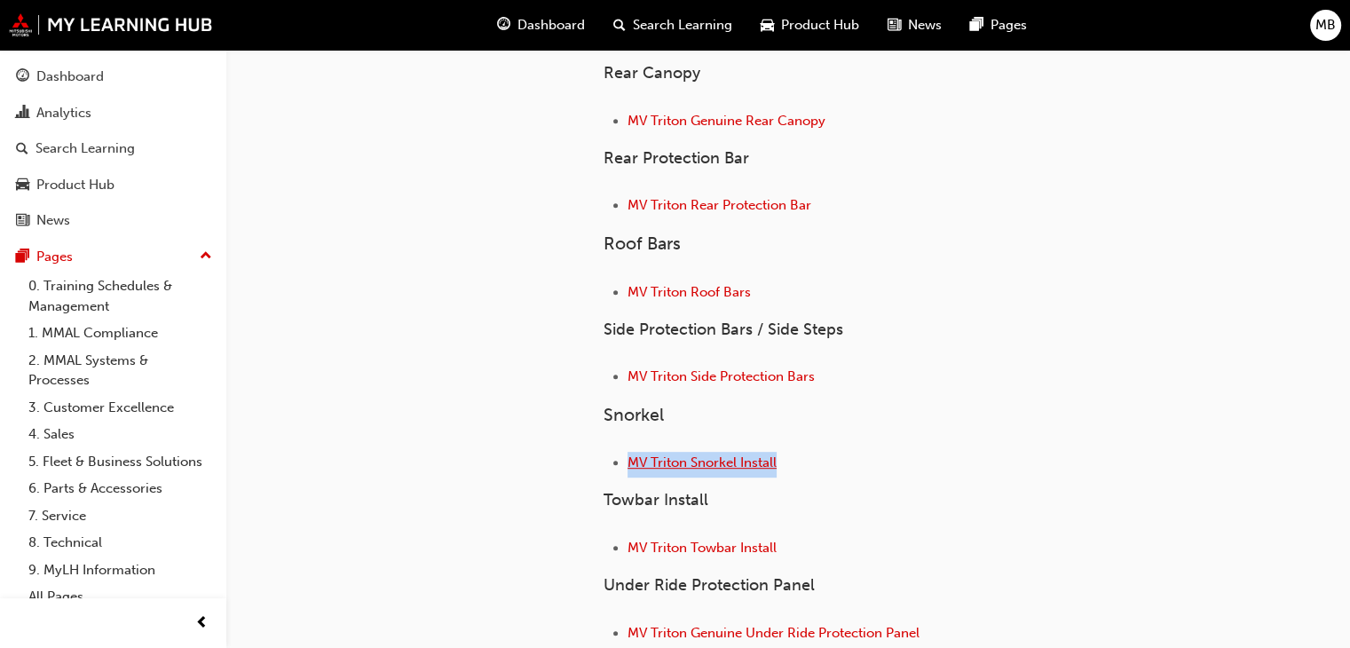
copy link "MV Triton Snorkel Install"
click at [708, 460] on span "MV Triton Snorkel Install" at bounding box center [701, 462] width 149 height 16
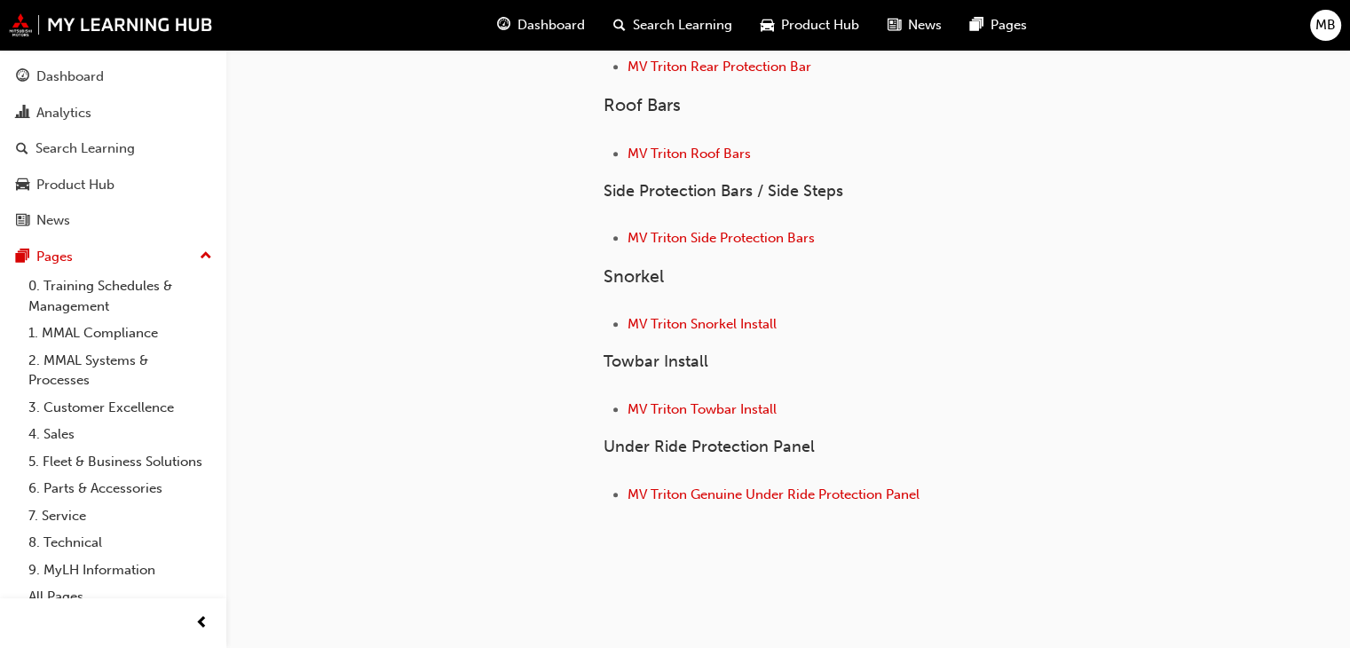
scroll to position [966, 0]
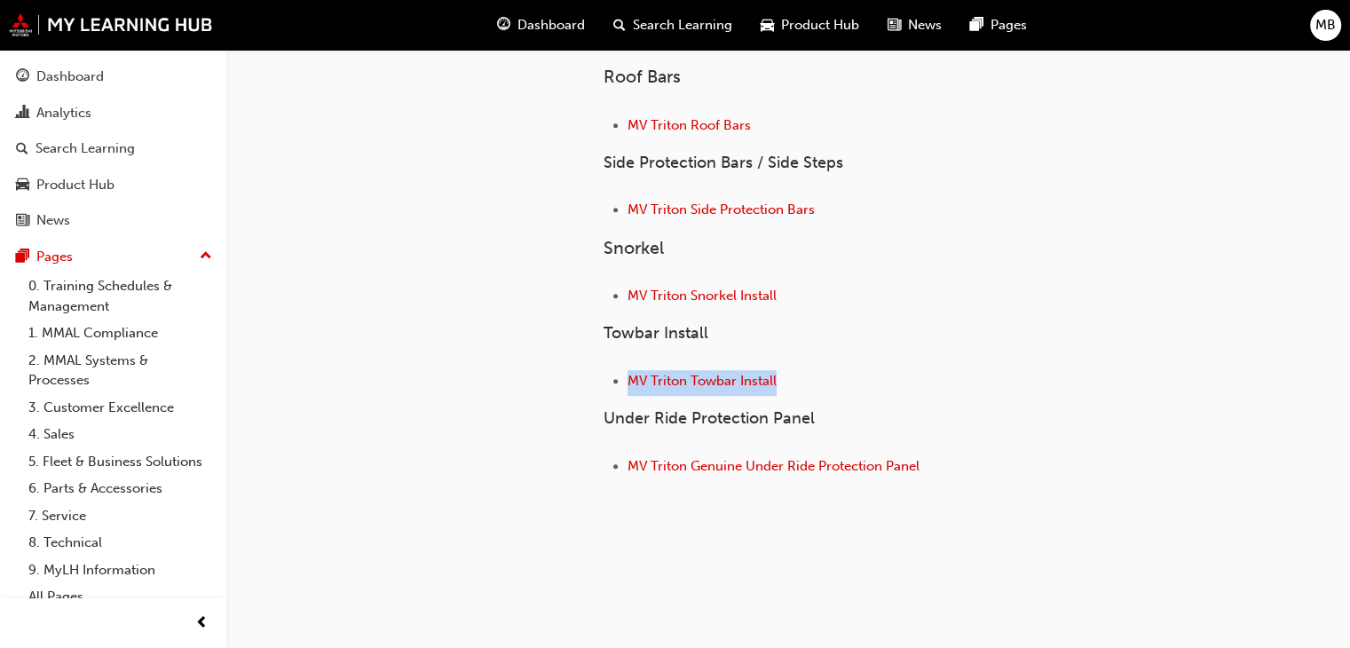
drag, startPoint x: 796, startPoint y: 381, endPoint x: 613, endPoint y: 382, distance: 182.8
click at [627, 382] on li "MV Triton Towbar Install" at bounding box center [903, 383] width 553 height 26
copy link "MV Triton Towbar Install"
click at [706, 377] on span "MV Triton Towbar Install" at bounding box center [701, 381] width 149 height 16
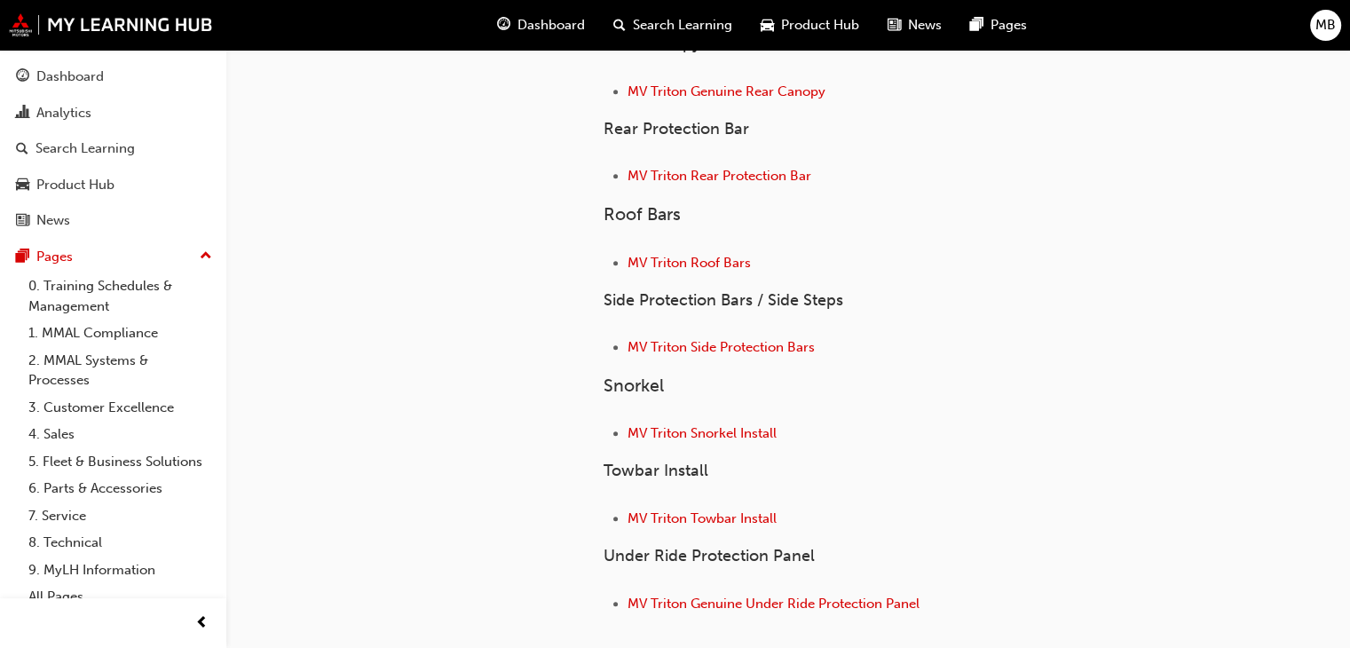
scroll to position [966, 0]
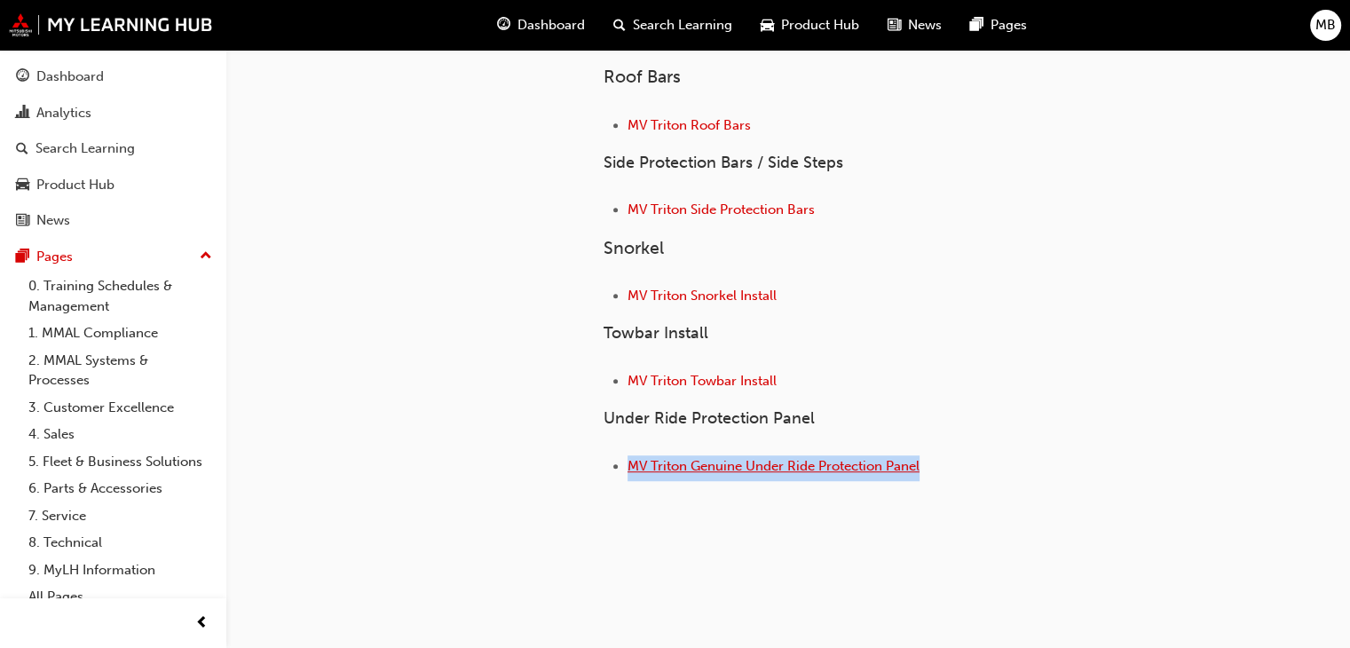
drag, startPoint x: 972, startPoint y: 470, endPoint x: 630, endPoint y: 469, distance: 341.7
click at [630, 469] on li "MV Triton Genuine Under Ride Protection Panel" at bounding box center [903, 468] width 553 height 26
copy span "MV Triton Genuine Under Ride Protection Panel"
click at [705, 461] on span "MV Triton Genuine Under Ride Protection Panel" at bounding box center [773, 466] width 292 height 16
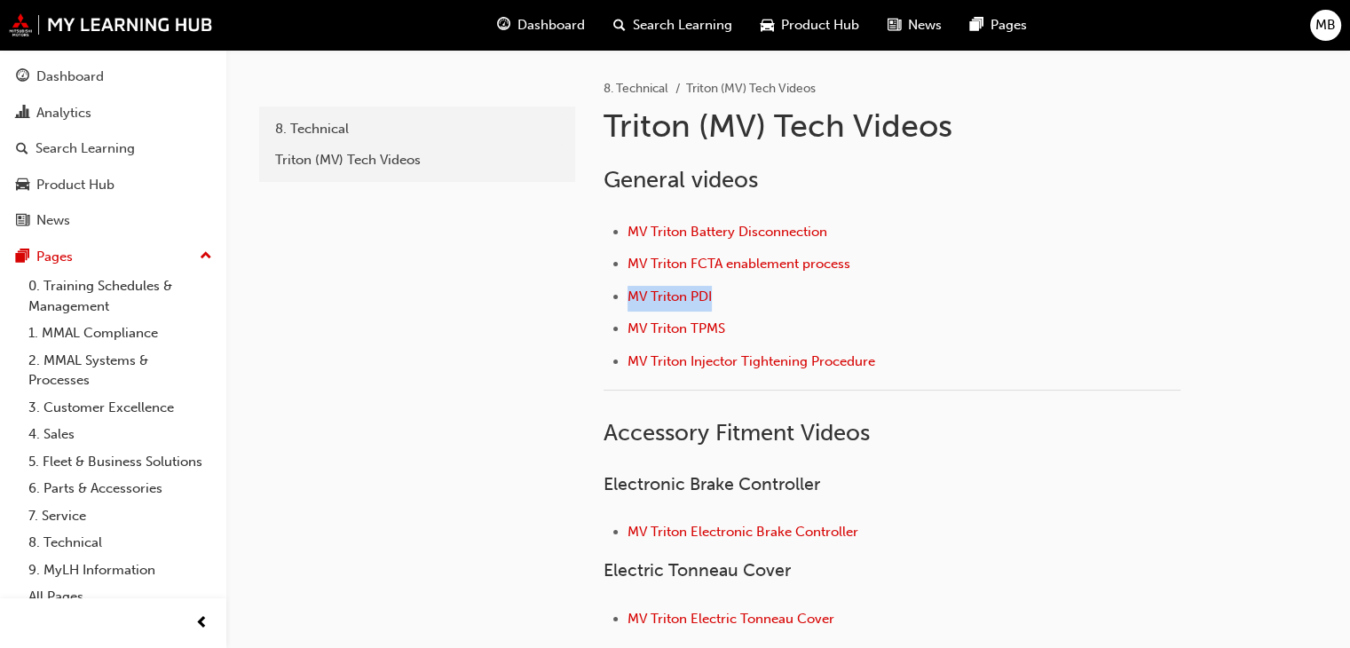
drag, startPoint x: 722, startPoint y: 304, endPoint x: 630, endPoint y: 304, distance: 92.3
click at [630, 304] on li "MV Triton PDI" at bounding box center [903, 299] width 553 height 26
copy span "MV Triton PDI"
click at [667, 293] on span "MV Triton PDI" at bounding box center [669, 296] width 84 height 16
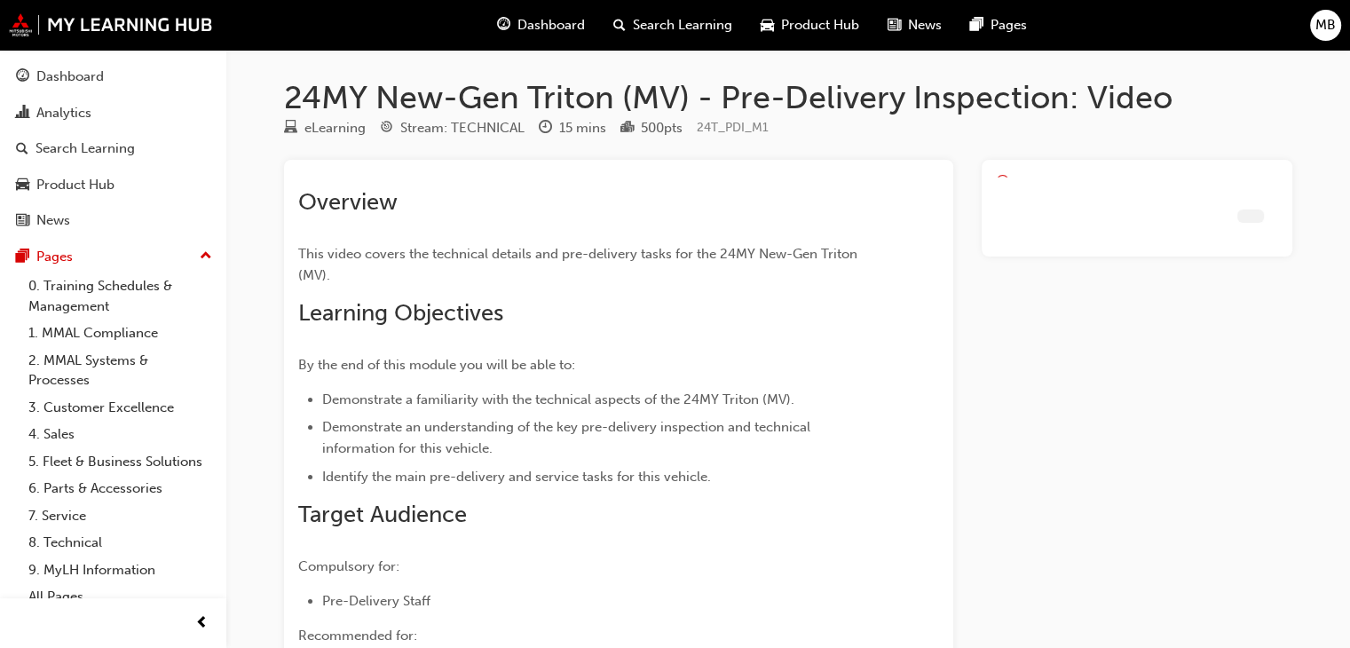
click at [469, 214] on h2 "Overview" at bounding box center [586, 202] width 577 height 28
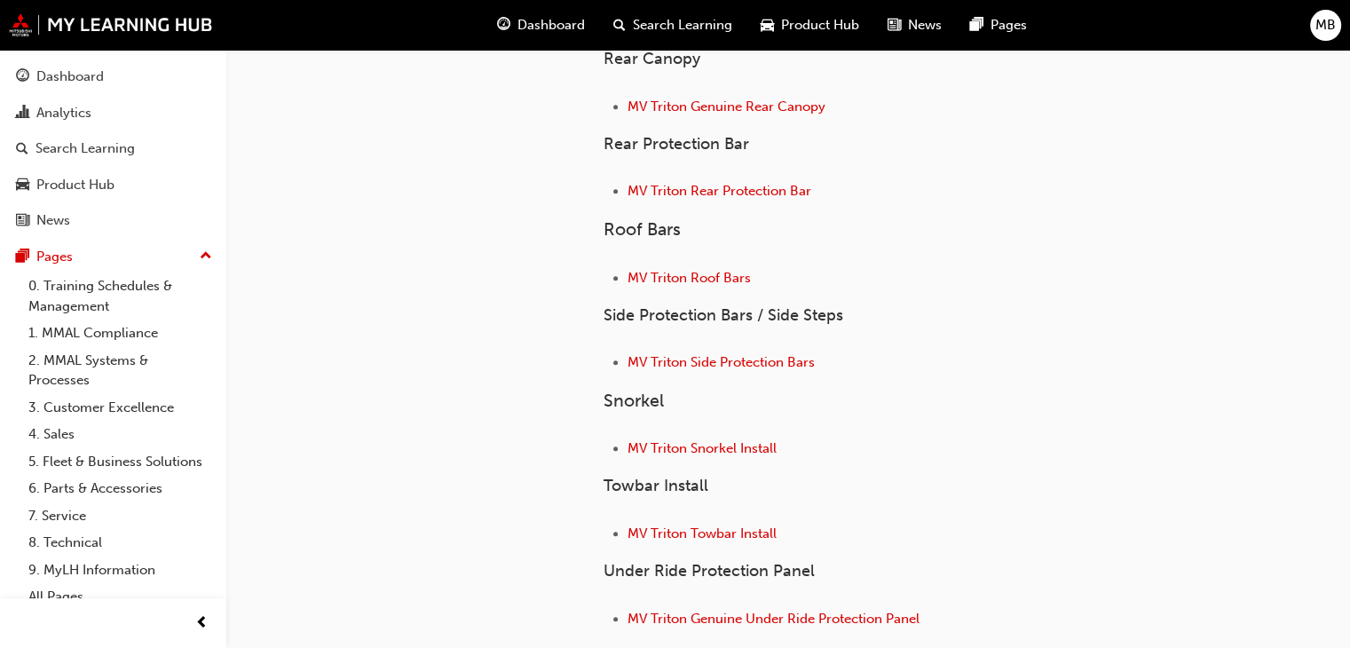
scroll to position [699, 0]
